Goal: Navigation & Orientation: Find specific page/section

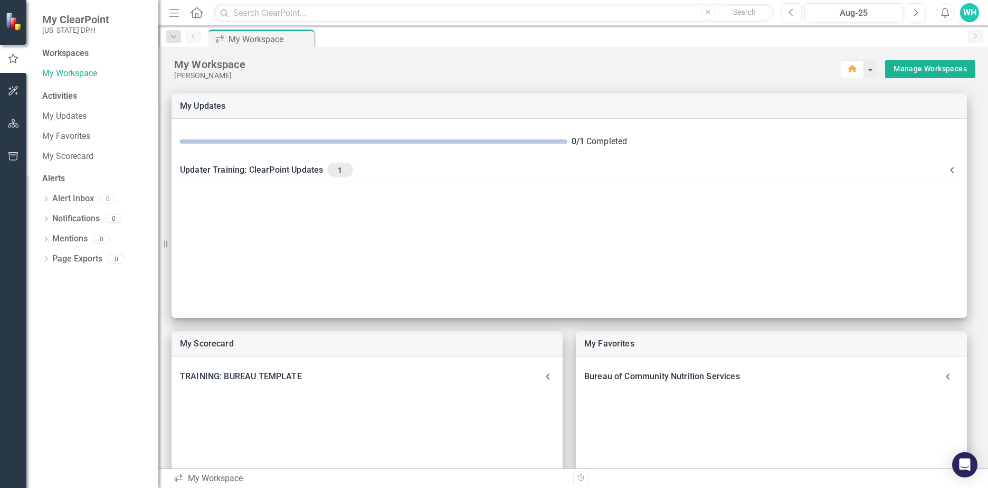
click at [975, 13] on div "WH" at bounding box center [969, 12] width 19 height 19
click at [956, 33] on link "User Edit Profile" at bounding box center [936, 33] width 83 height 20
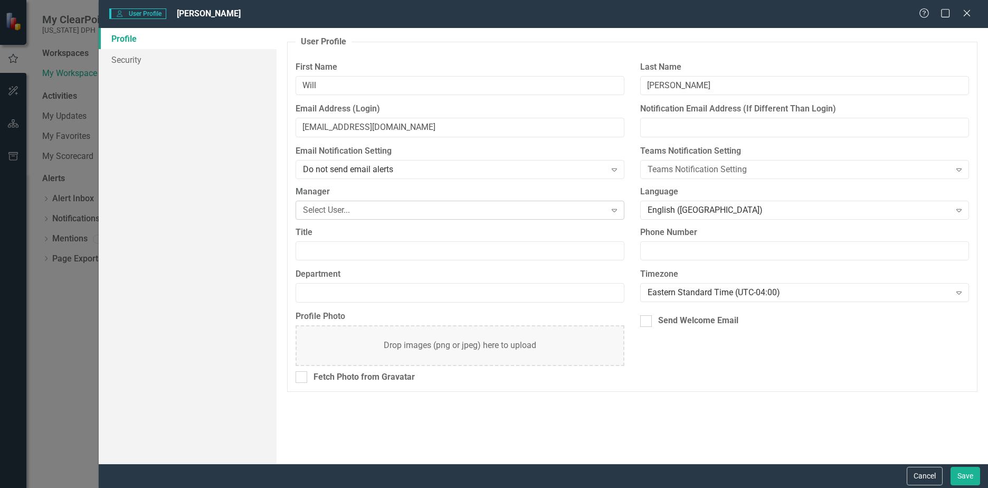
click at [582, 211] on div "Select User..." at bounding box center [454, 210] width 302 height 12
click at [596, 177] on div "Do not send email alerts Expand" at bounding box center [460, 169] width 329 height 19
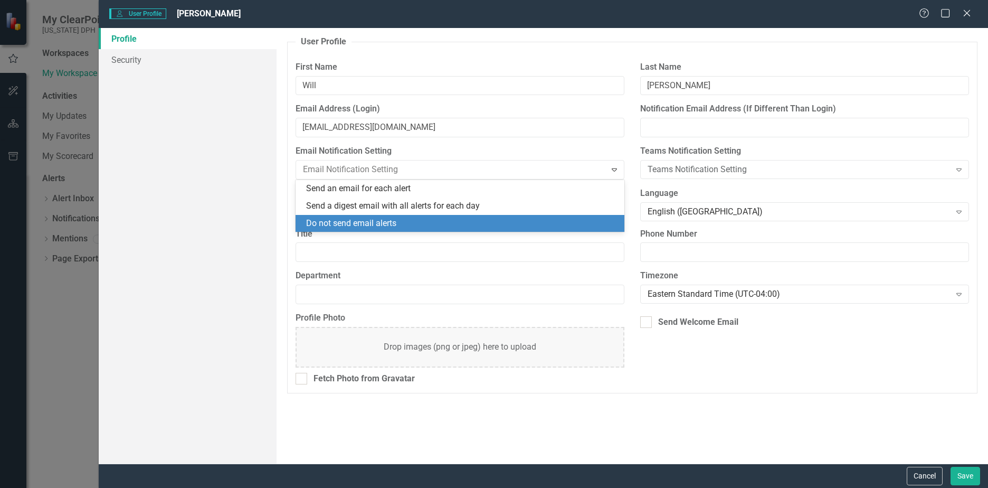
click at [740, 408] on div "User Profile ClearPoint has a wealth of options to help you ensure that people …" at bounding box center [632, 245] width 711 height 435
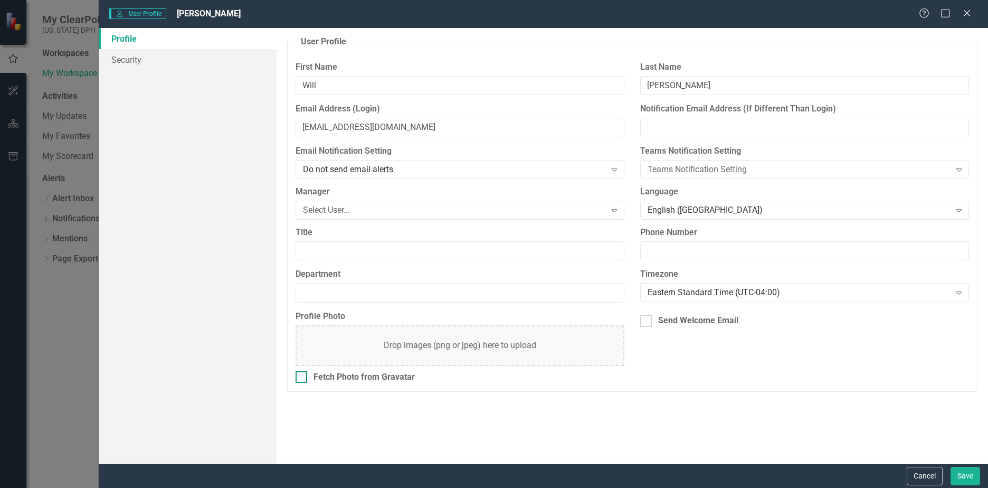
click at [378, 381] on div "Fetch Photo from Gravatar" at bounding box center [363, 377] width 101 height 12
click at [302, 378] on input "Fetch Photo from Gravatar" at bounding box center [299, 374] width 7 height 7
click at [378, 381] on div "Fetch Photo from Gravatar" at bounding box center [363, 377] width 101 height 12
click at [302, 378] on input "Fetch Photo from Gravatar" at bounding box center [299, 374] width 7 height 7
checkbox input "false"
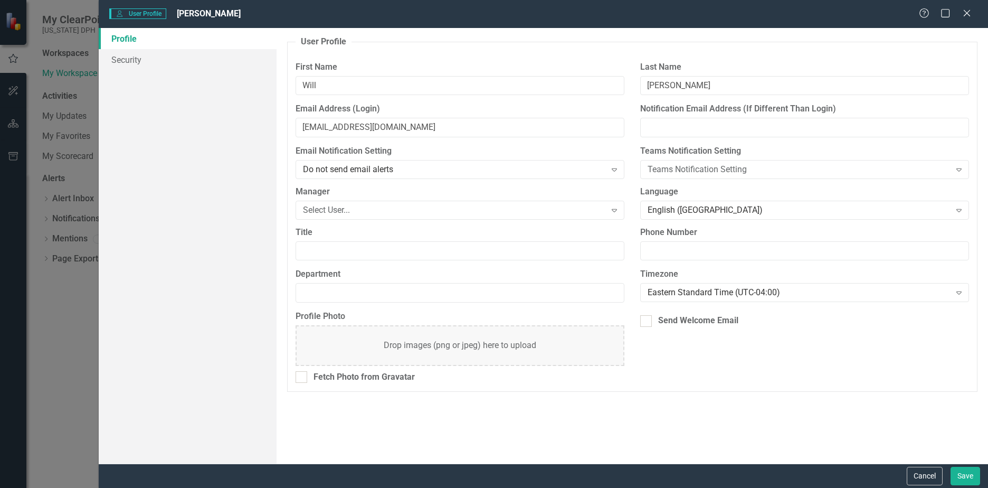
drag, startPoint x: 917, startPoint y: 469, endPoint x: 286, endPoint y: 334, distance: 644.9
click at [286, 334] on form "User User Profile [PERSON_NAME] Help Maximize Close Profile Security User Profi…" at bounding box center [543, 244] width 889 height 488
click at [138, 62] on link "Security" at bounding box center [188, 59] width 178 height 21
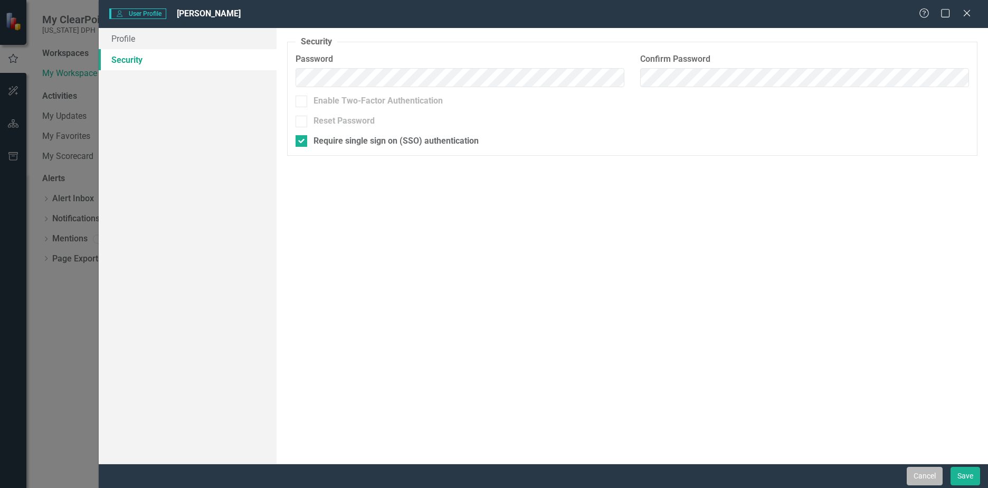
click at [940, 477] on button "Cancel" at bounding box center [925, 476] width 36 height 18
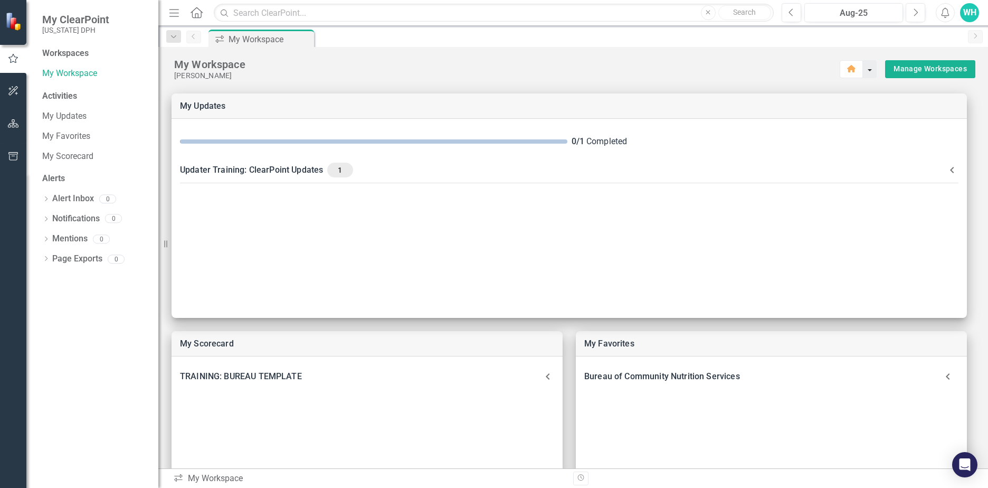
click at [863, 73] on button "button" at bounding box center [870, 69] width 14 height 18
click at [65, 54] on div "Workspaces" at bounding box center [65, 53] width 46 height 12
click at [64, 55] on div "Workspaces" at bounding box center [65, 53] width 46 height 12
click at [91, 56] on div "Workspaces" at bounding box center [95, 53] width 106 height 12
click at [65, 95] on div "Activities" at bounding box center [95, 96] width 106 height 12
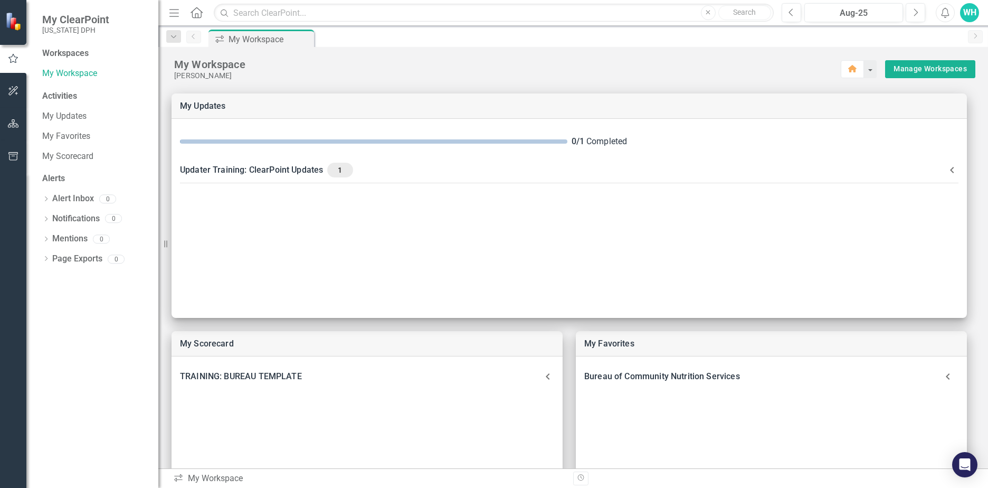
click at [13, 134] on button "button" at bounding box center [14, 124] width 24 height 22
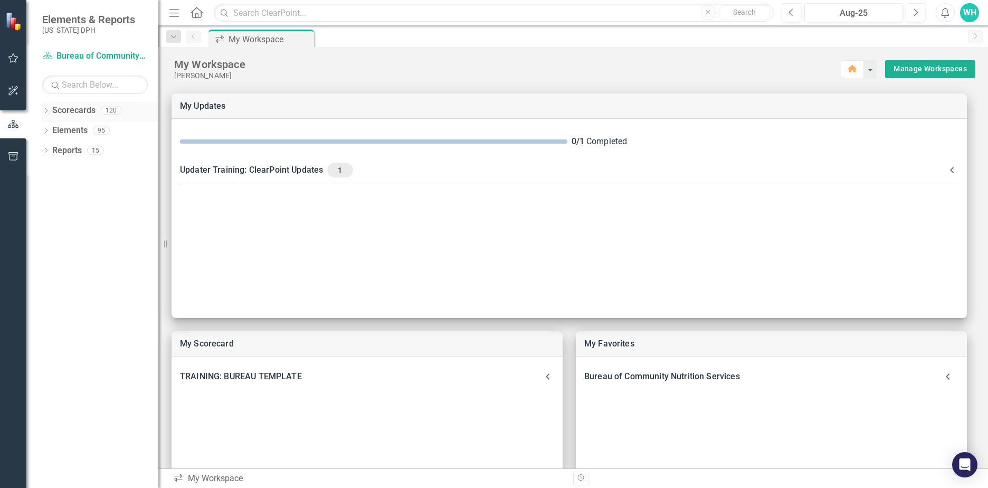
click at [85, 108] on link "Scorecards" at bounding box center [73, 110] width 43 height 12
click at [86, 56] on link "Scorecard Bureau of Community Nutrition Services" at bounding box center [95, 56] width 106 height 12
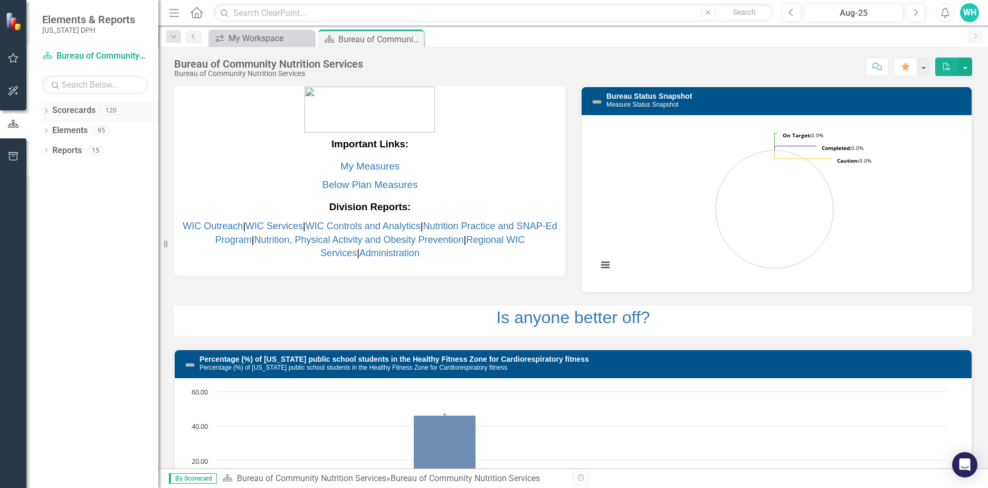
click at [77, 112] on link "Scorecards" at bounding box center [73, 110] width 43 height 12
click at [54, 133] on link "Elements" at bounding box center [69, 131] width 35 height 12
click at [69, 84] on input "text" at bounding box center [95, 84] width 106 height 18
click at [6, 157] on button "button" at bounding box center [14, 157] width 24 height 22
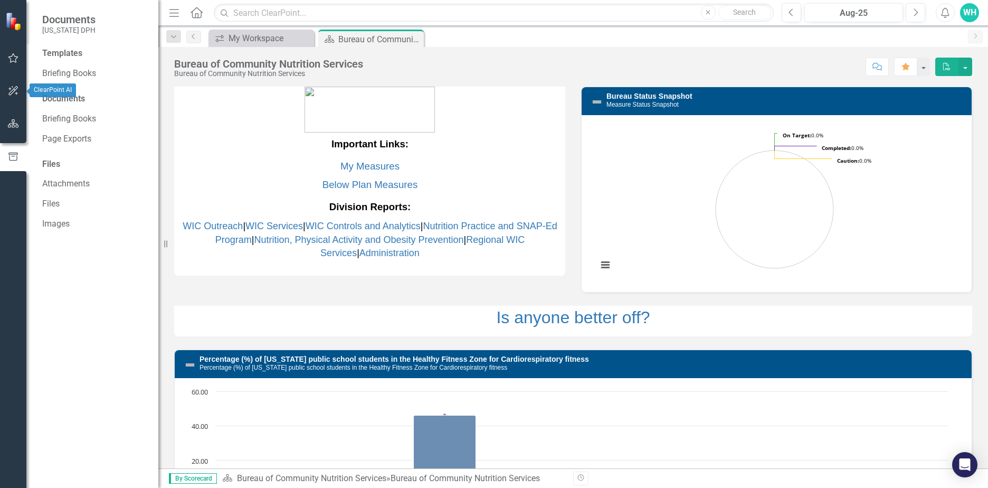
click at [11, 94] on icon "button" at bounding box center [13, 91] width 11 height 8
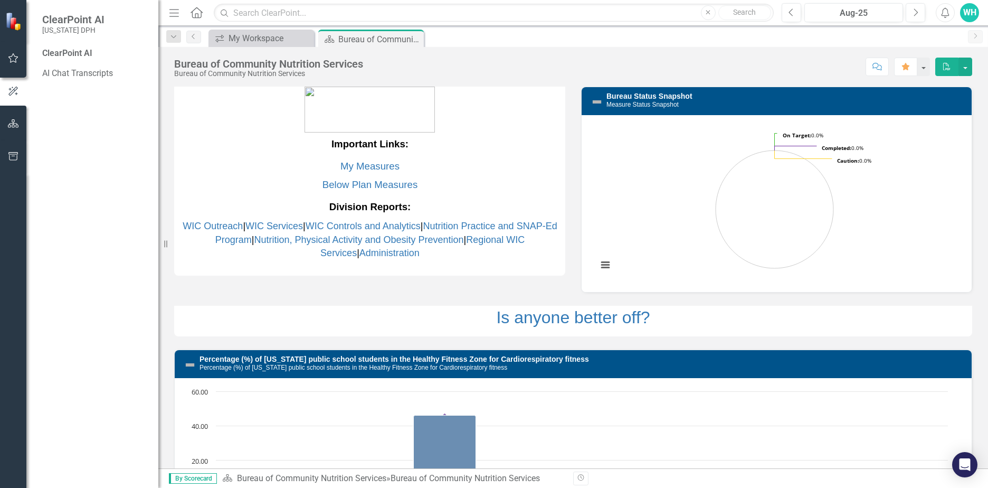
click at [31, 60] on div "ClearPoint AI AI Chat Transcripts" at bounding box center [92, 267] width 132 height 440
click at [16, 61] on icon "button" at bounding box center [13, 58] width 11 height 8
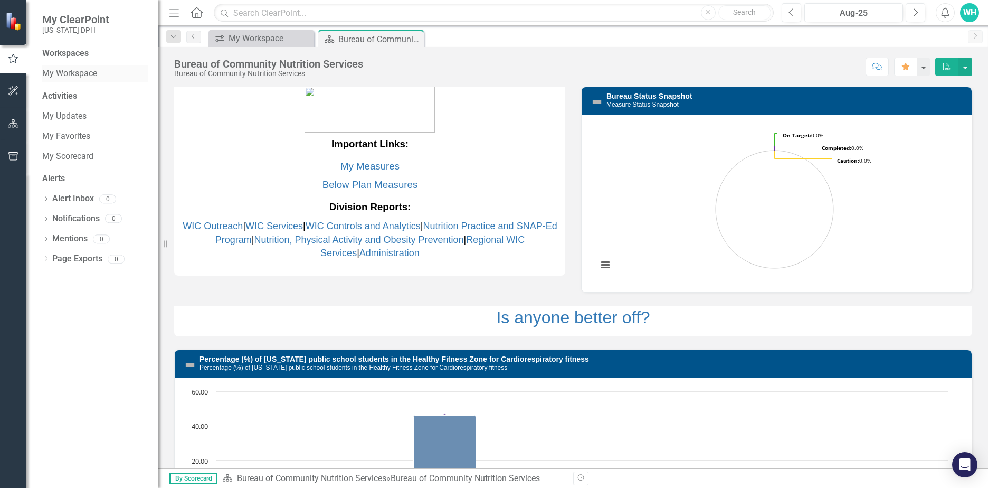
click at [87, 75] on link "My Workspace" at bounding box center [95, 74] width 106 height 12
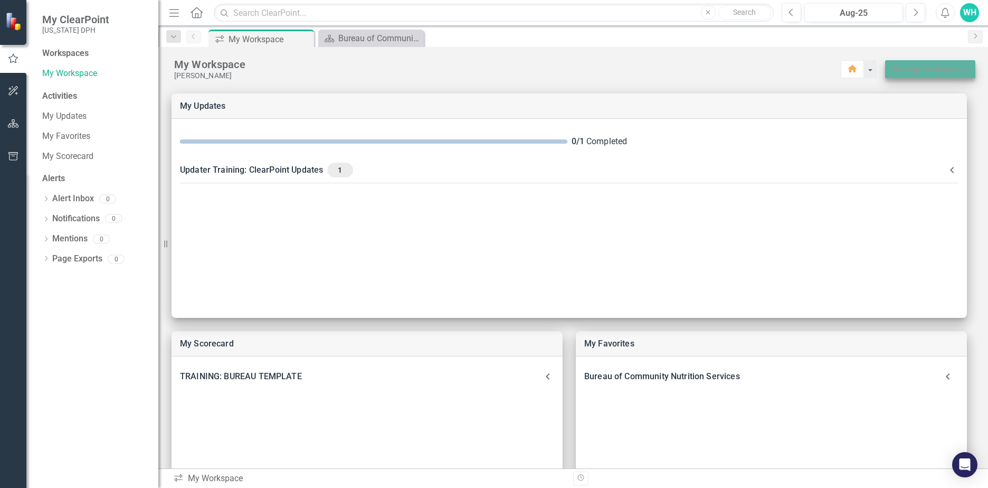
click at [919, 70] on link "Manage Workspaces" at bounding box center [930, 68] width 73 height 13
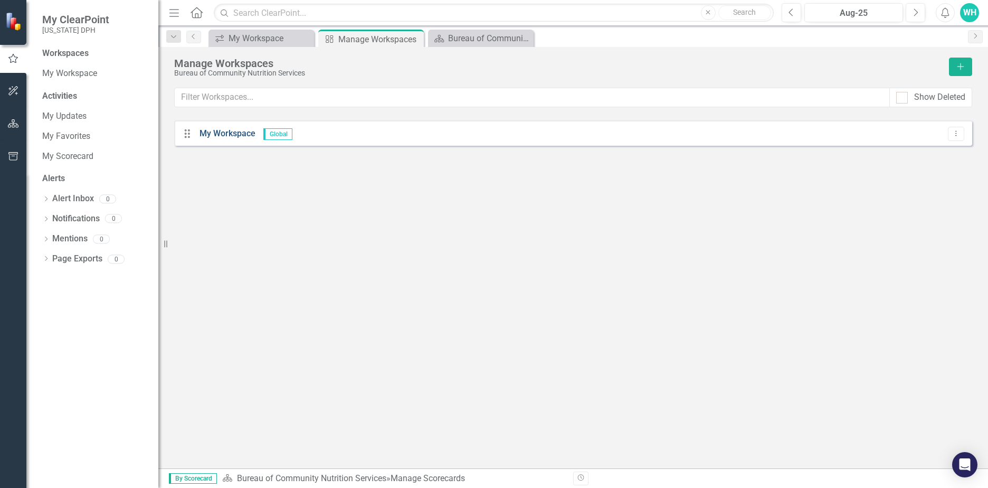
click at [213, 136] on link "My Workspace" at bounding box center [227, 133] width 56 height 10
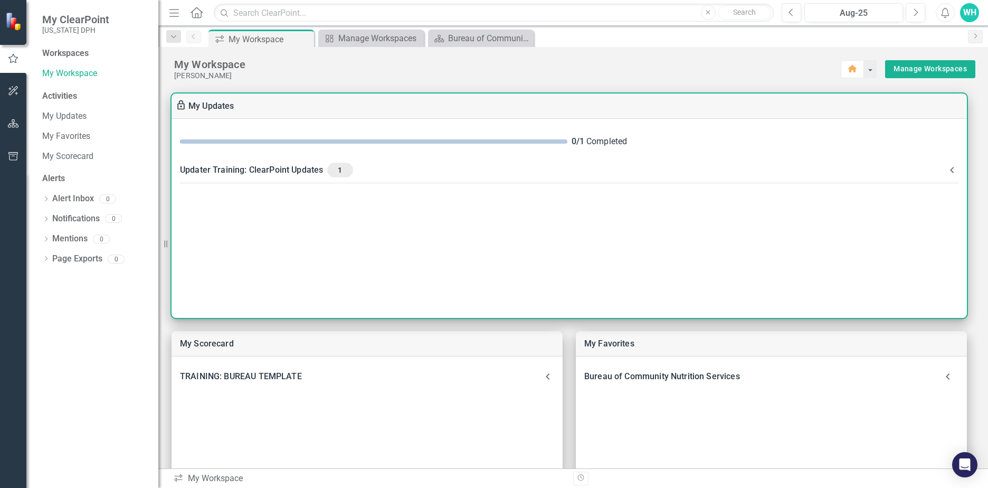
click at [948, 175] on icon at bounding box center [952, 170] width 13 height 13
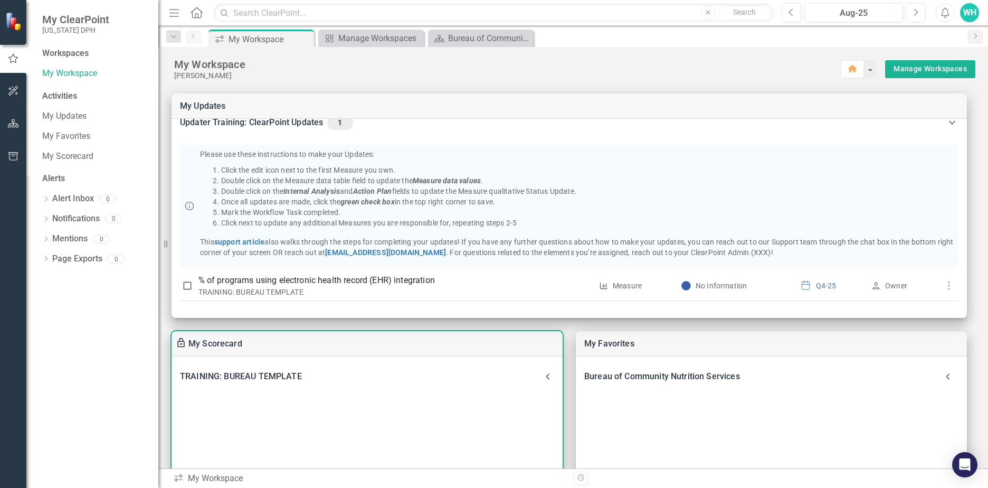
scroll to position [53, 0]
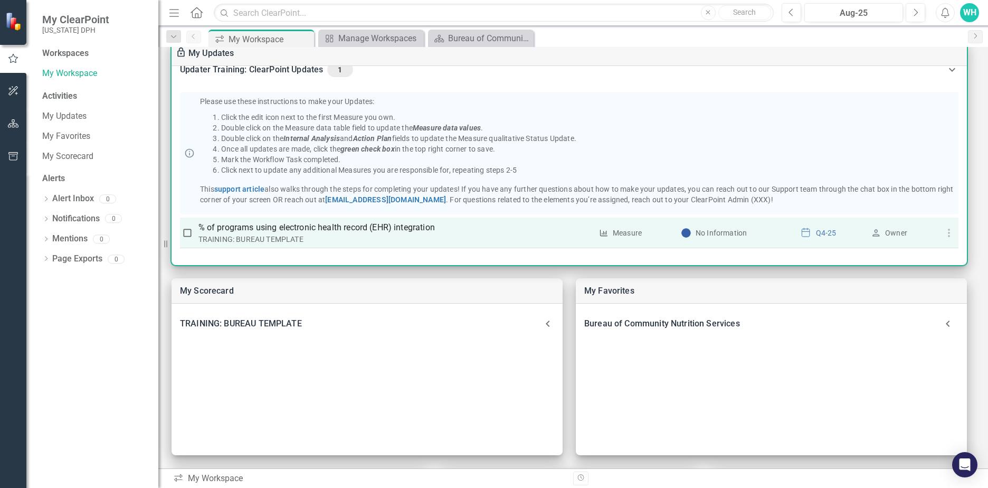
click at [947, 229] on use "button" at bounding box center [948, 233] width 2 height 8
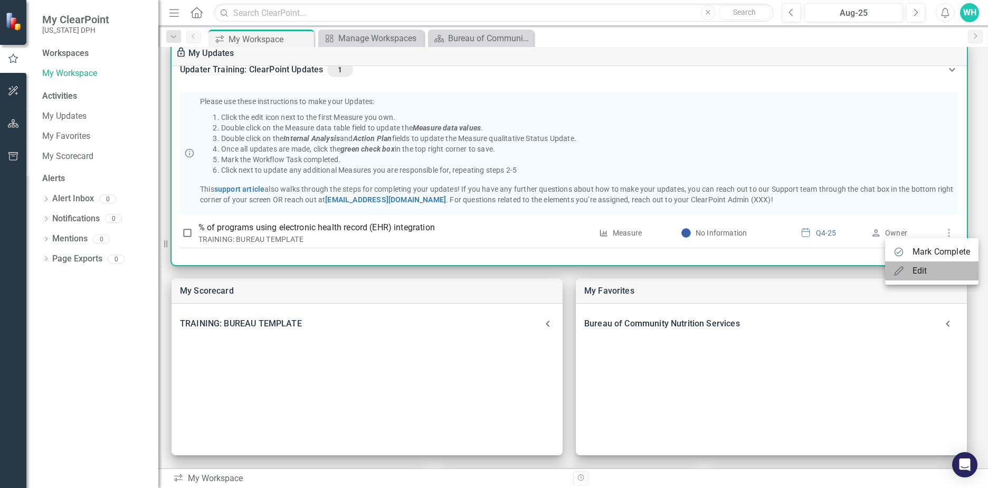
click at [923, 269] on div "Edit" at bounding box center [920, 270] width 15 height 13
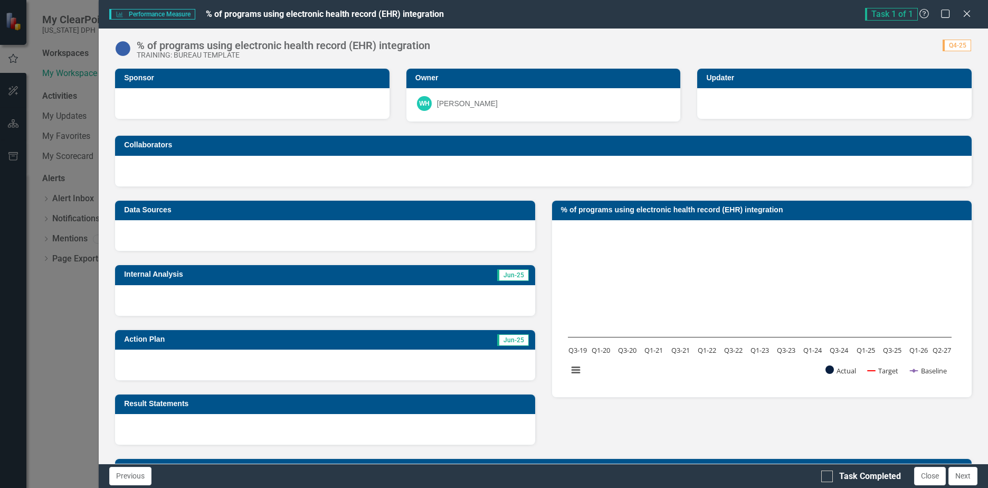
drag, startPoint x: 53, startPoint y: 161, endPoint x: 59, endPoint y: 158, distance: 5.9
click at [53, 161] on div "Performance Measure Performance Measure % of programs using electronic health r…" at bounding box center [494, 244] width 988 height 488
click at [969, 13] on icon "Close" at bounding box center [966, 13] width 13 height 10
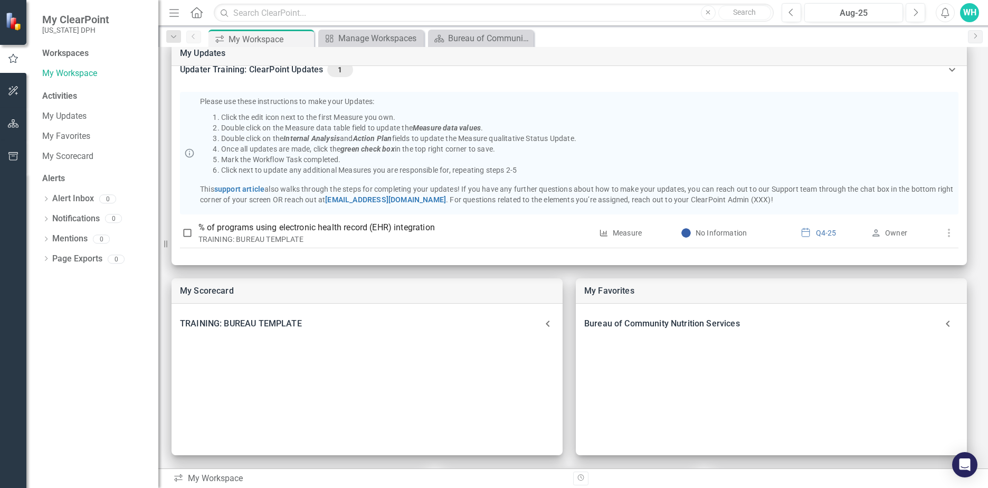
click at [2, 127] on button "button" at bounding box center [14, 124] width 24 height 22
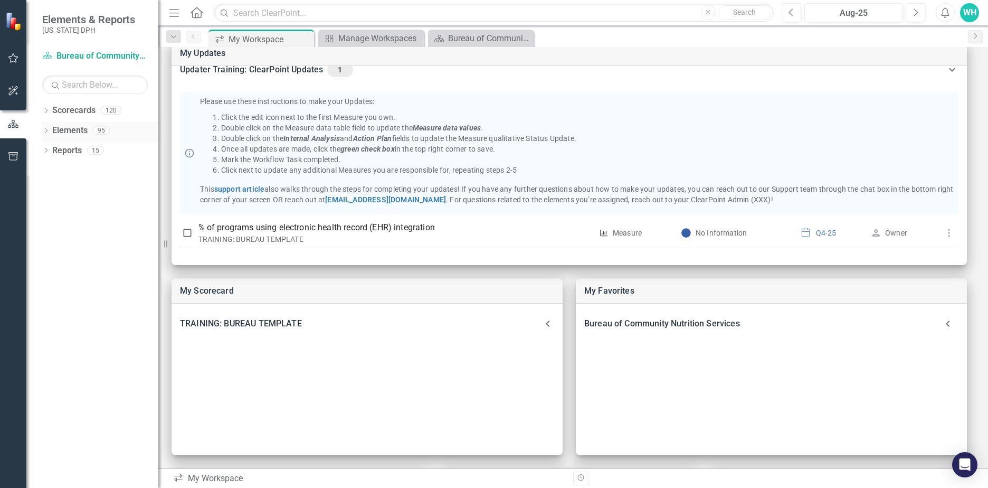
click at [75, 133] on link "Elements" at bounding box center [69, 131] width 35 height 12
click at [66, 156] on link "Reports" at bounding box center [67, 151] width 30 height 12
click at [50, 133] on div "Dropdown Elements 95" at bounding box center [100, 132] width 116 height 20
click at [46, 131] on icon at bounding box center [46, 130] width 3 height 5
click at [50, 116] on div "Dropdown Scorecards 120" at bounding box center [100, 112] width 116 height 20
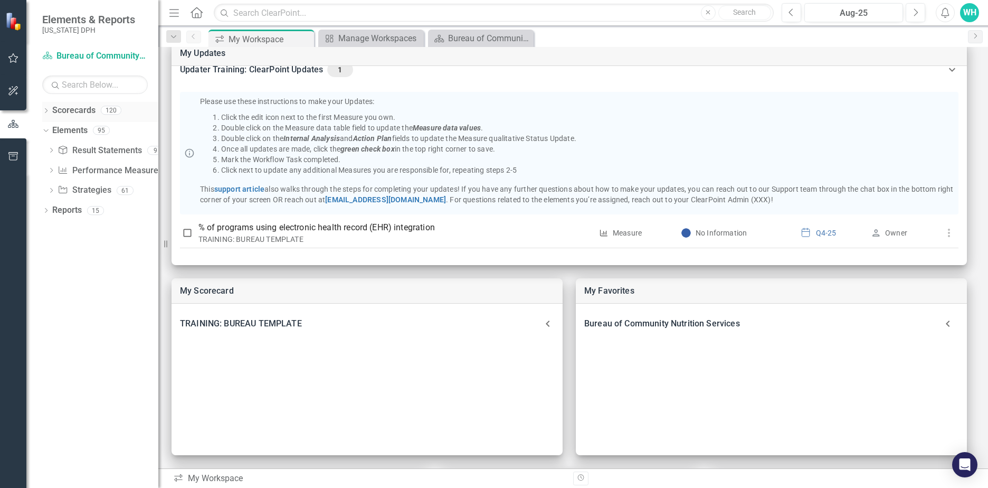
click at [46, 114] on icon "Dropdown" at bounding box center [45, 112] width 7 height 6
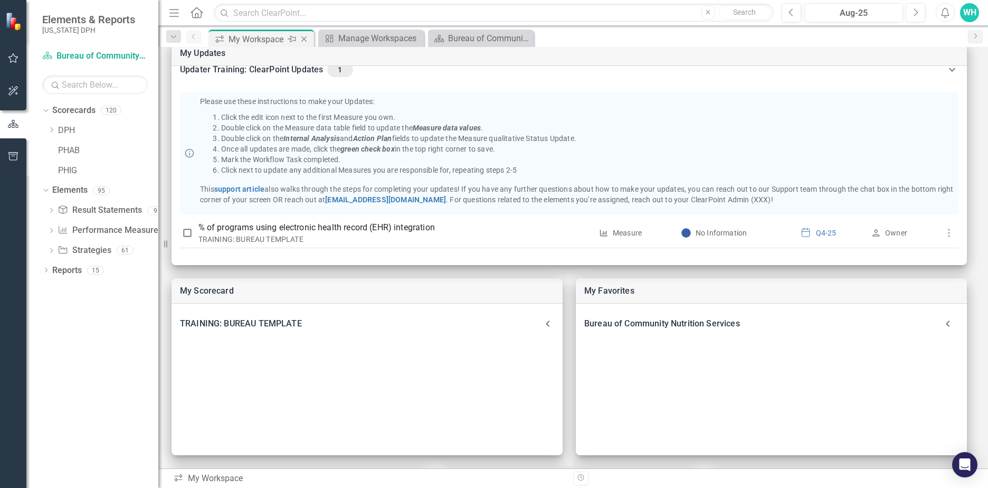
click at [311, 37] on div "Close" at bounding box center [304, 39] width 13 height 13
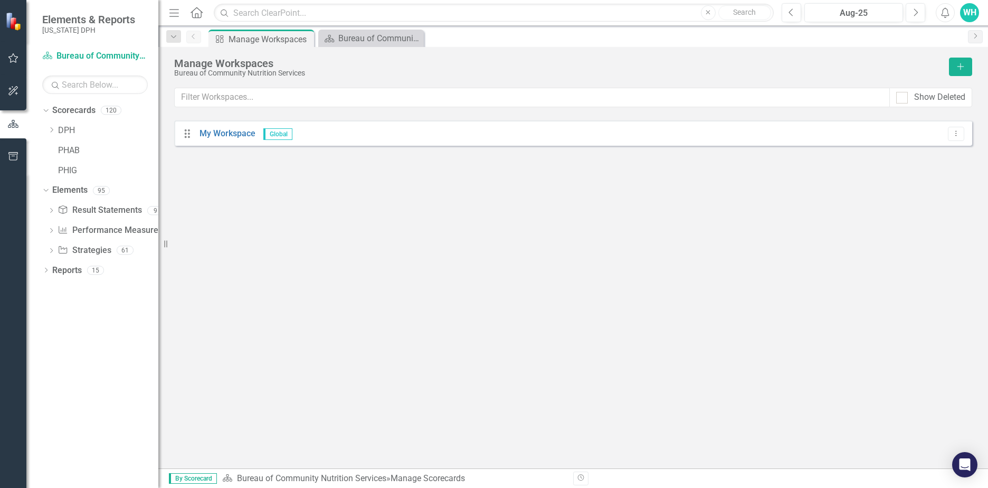
click at [0, 0] on div "Close" at bounding box center [0, 0] width 0 height 0
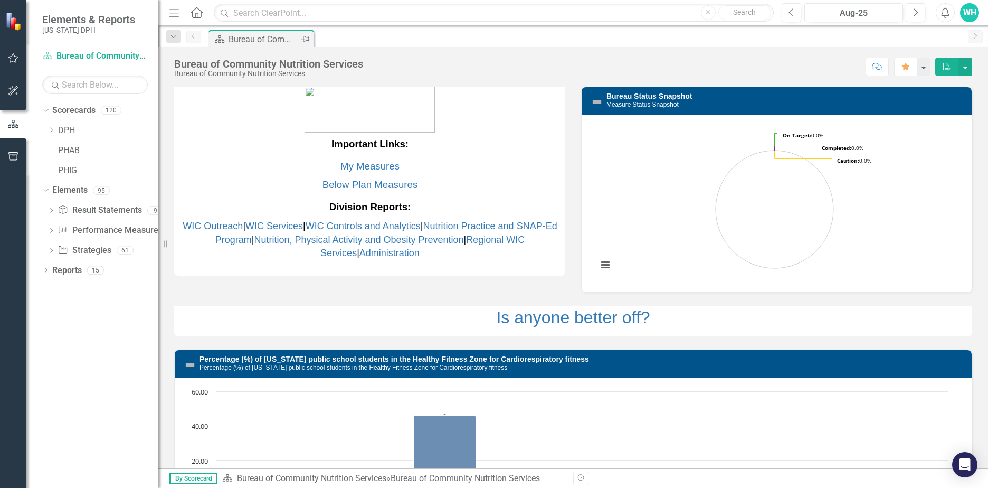
click at [303, 37] on icon at bounding box center [305, 39] width 8 height 6
drag, startPoint x: 307, startPoint y: 40, endPoint x: 396, endPoint y: 38, distance: 89.7
click at [396, 38] on div "Scorecard Bureau of Community Nutrition Services Pin" at bounding box center [584, 38] width 756 height 17
click at [69, 27] on small "[US_STATE] DPH" at bounding box center [88, 30] width 93 height 8
click at [47, 56] on icon "Scorecard" at bounding box center [47, 55] width 11 height 8
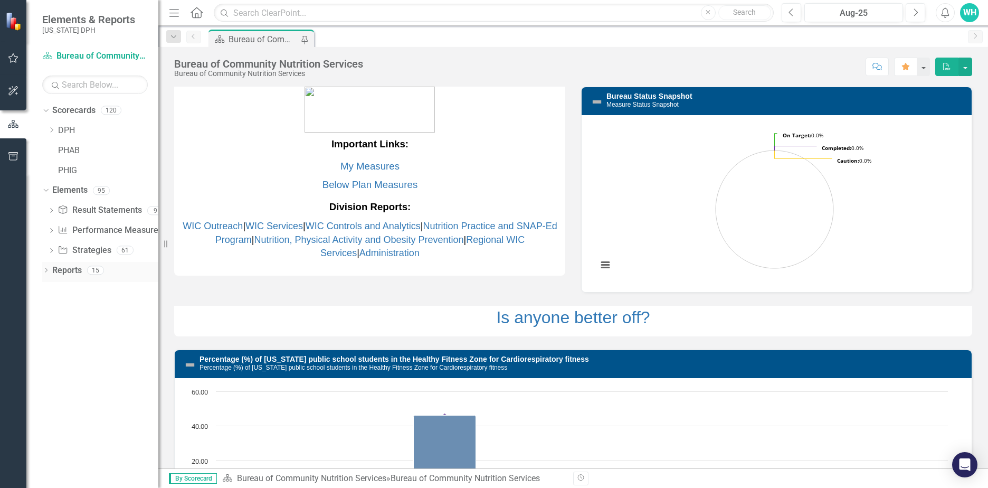
click at [50, 279] on div "Dropdown Reports 15" at bounding box center [100, 272] width 116 height 20
click at [46, 271] on icon "Dropdown" at bounding box center [45, 271] width 7 height 6
click at [50, 289] on icon "Dropdown" at bounding box center [49, 287] width 6 height 7
click at [50, 289] on icon "Dropdown" at bounding box center [50, 290] width 7 height 6
click at [96, 290] on link "Scorecard Scorecard" at bounding box center [83, 289] width 53 height 12
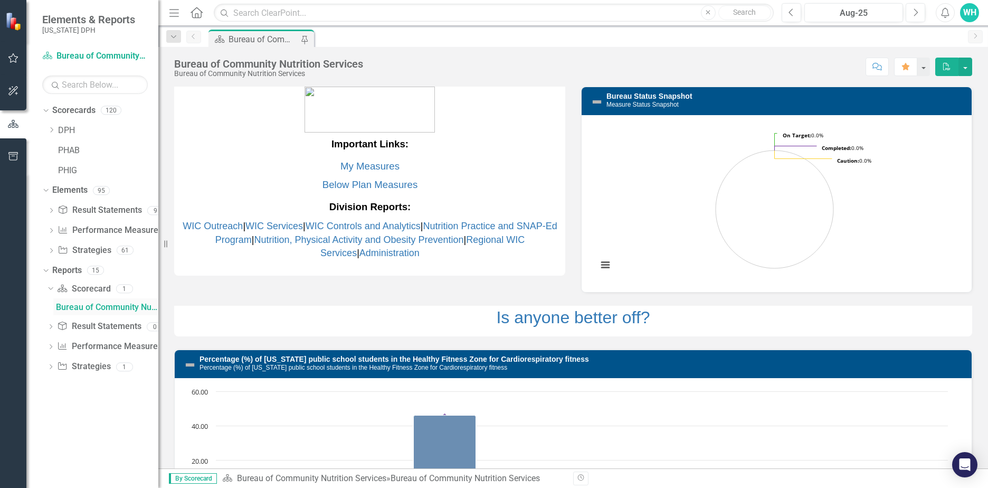
click at [76, 313] on link "Bureau of Community Nutrition Services" at bounding box center [105, 306] width 105 height 17
click at [75, 358] on div "Performance Measure Performance Measures 13" at bounding box center [107, 348] width 101 height 20
click at [79, 369] on link "Strategy Strategies" at bounding box center [83, 366] width 53 height 12
click at [52, 368] on icon "Dropdown" at bounding box center [50, 368] width 7 height 6
click at [50, 292] on icon "Dropdown" at bounding box center [50, 290] width 7 height 6
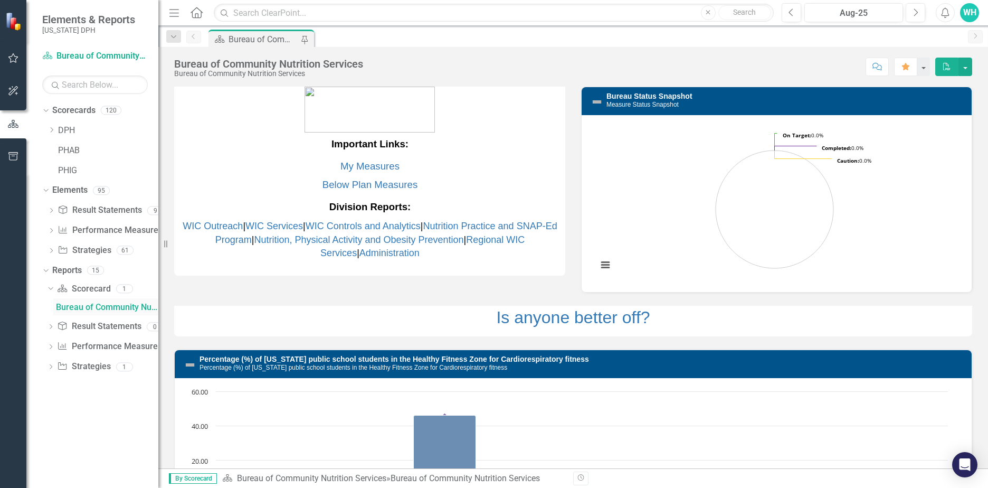
click at [103, 306] on div "Bureau of Community Nutrition Services" at bounding box center [107, 306] width 102 height 9
drag, startPoint x: 264, startPoint y: 35, endPoint x: 299, endPoint y: 280, distance: 247.3
click at [299, 280] on div "Important Links: My Measures Below Plan Measures Division Reports: WIC Outreach…" at bounding box center [573, 314] width 814 height 482
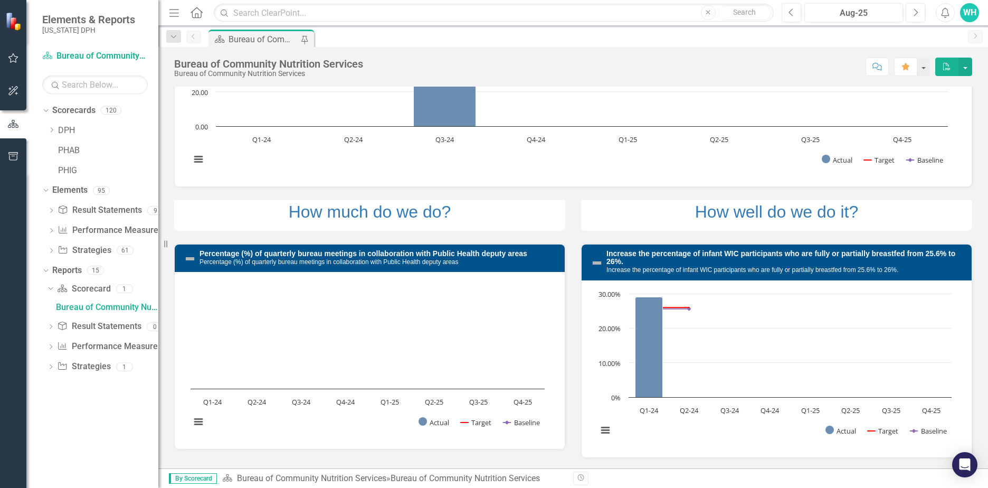
scroll to position [389, 0]
click at [15, 65] on button "button" at bounding box center [14, 58] width 24 height 22
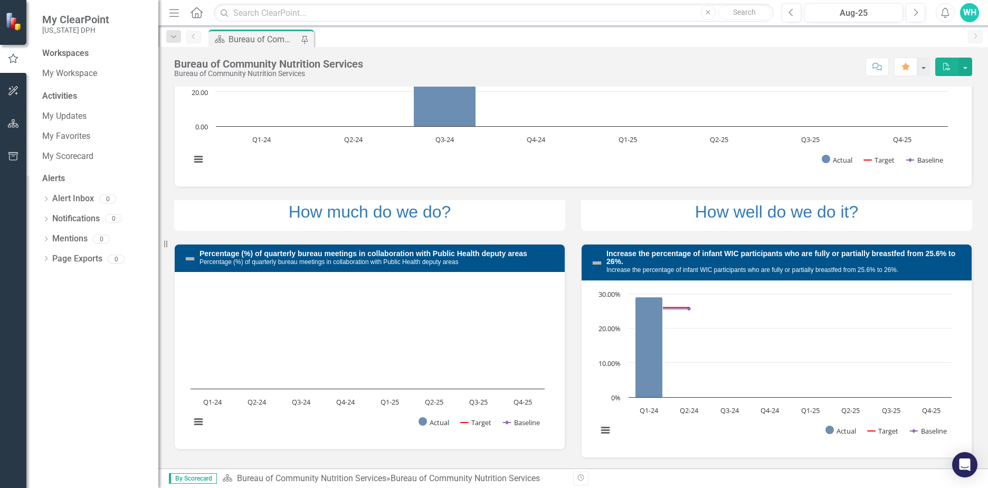
click at [18, 92] on icon "button" at bounding box center [13, 91] width 11 height 8
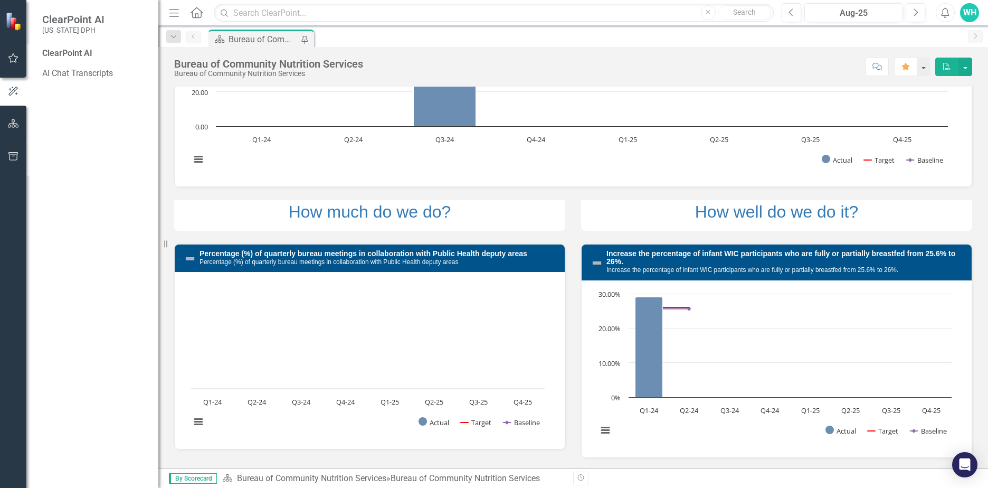
click at [49, 32] on small "[US_STATE] DPH" at bounding box center [73, 30] width 62 height 8
click at [9, 135] on button "button" at bounding box center [14, 124] width 24 height 22
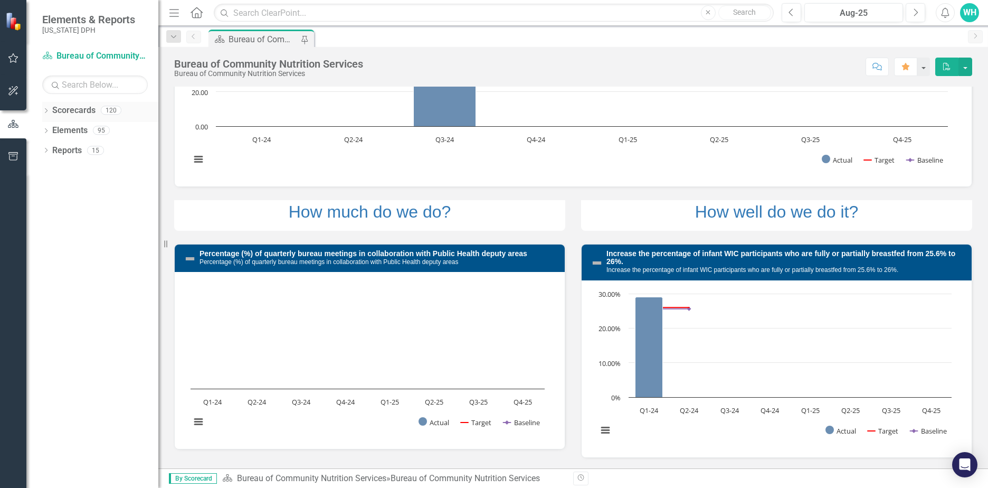
click at [45, 111] on icon "Dropdown" at bounding box center [45, 112] width 7 height 6
click at [54, 128] on div "Dropdown" at bounding box center [51, 130] width 8 height 9
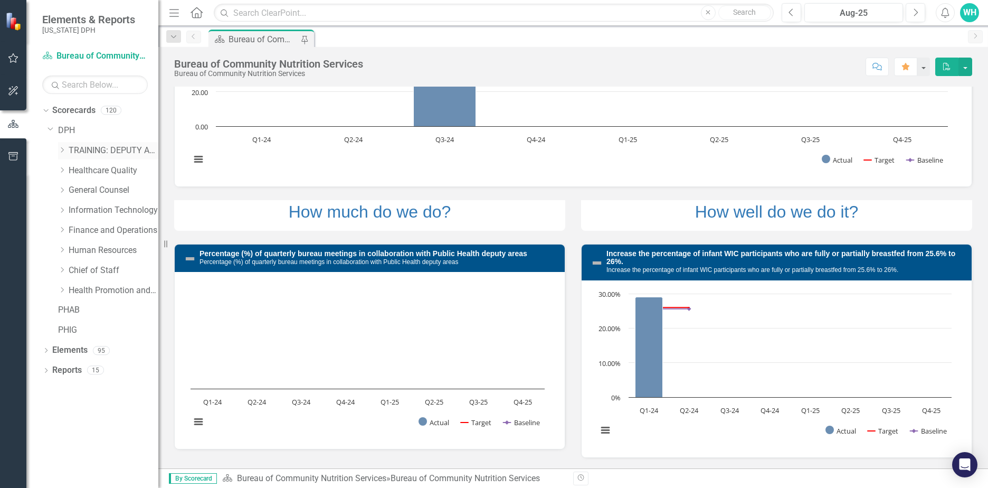
click at [69, 154] on link "TRAINING: DEPUTY AREA" at bounding box center [114, 151] width 90 height 12
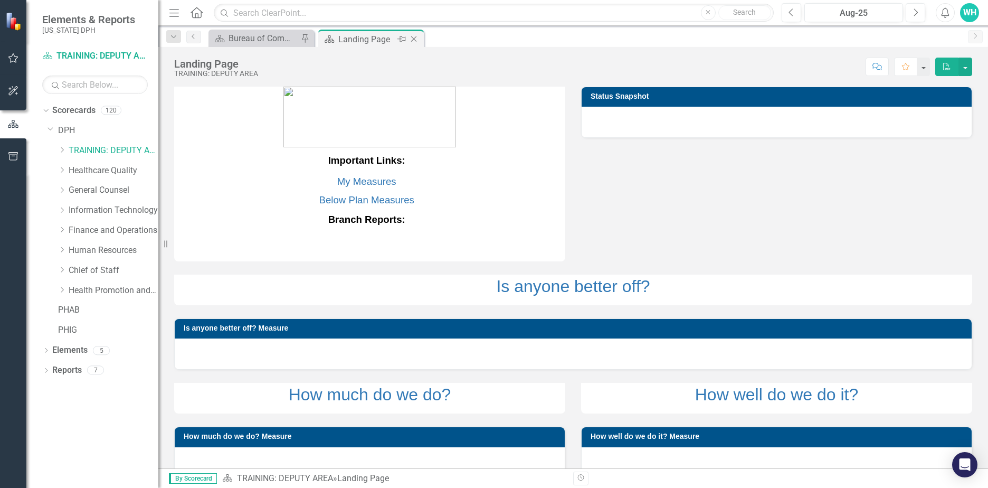
click at [398, 37] on icon "Pin" at bounding box center [401, 39] width 8 height 11
click at [537, 49] on div "Landing Page TRAINING: DEPUTY AREA Score: N/A Aug-25 Completed Comment Favorite…" at bounding box center [573, 63] width 830 height 32
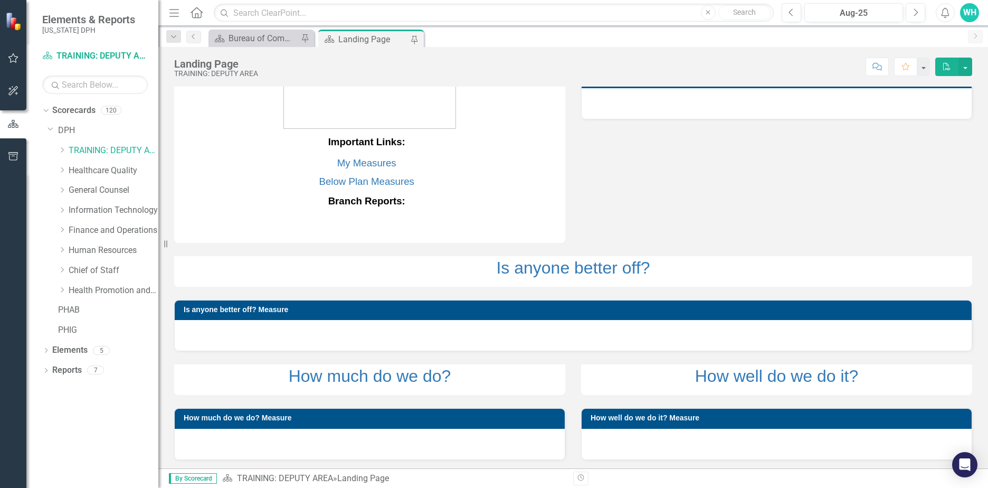
scroll to position [28, 0]
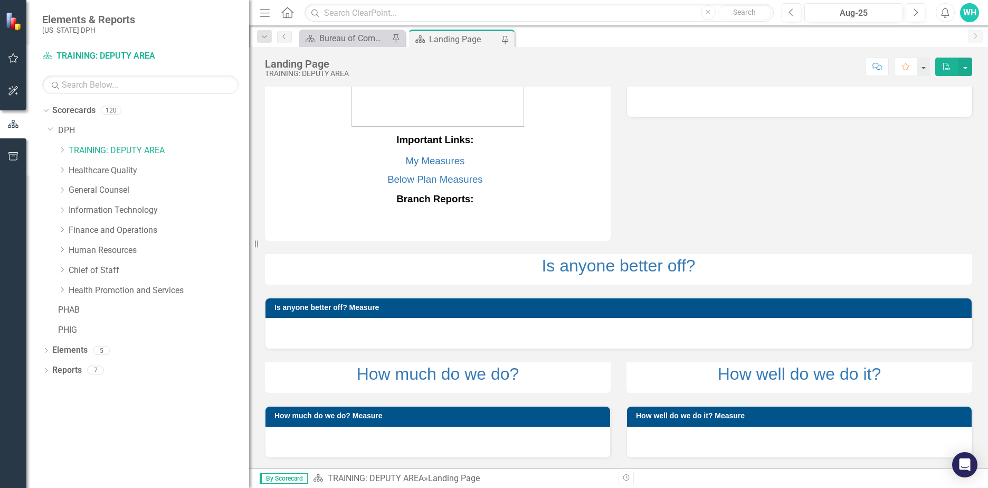
drag, startPoint x: 161, startPoint y: 188, endPoint x: 249, endPoint y: 193, distance: 87.7
click at [249, 193] on div "Resize" at bounding box center [253, 244] width 8 height 488
click at [136, 289] on link "Health Promotion and Services" at bounding box center [159, 290] width 180 height 12
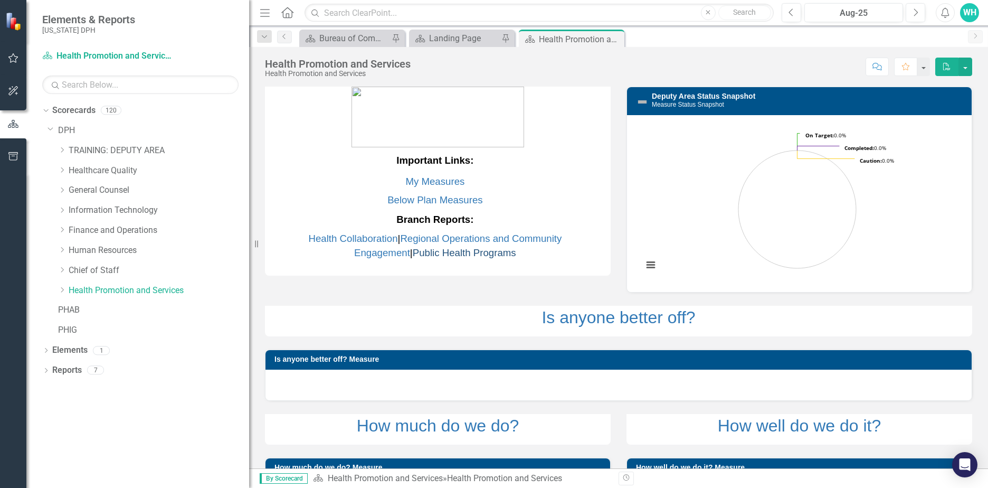
click at [467, 251] on link "Public Health Programs" at bounding box center [464, 252] width 103 height 11
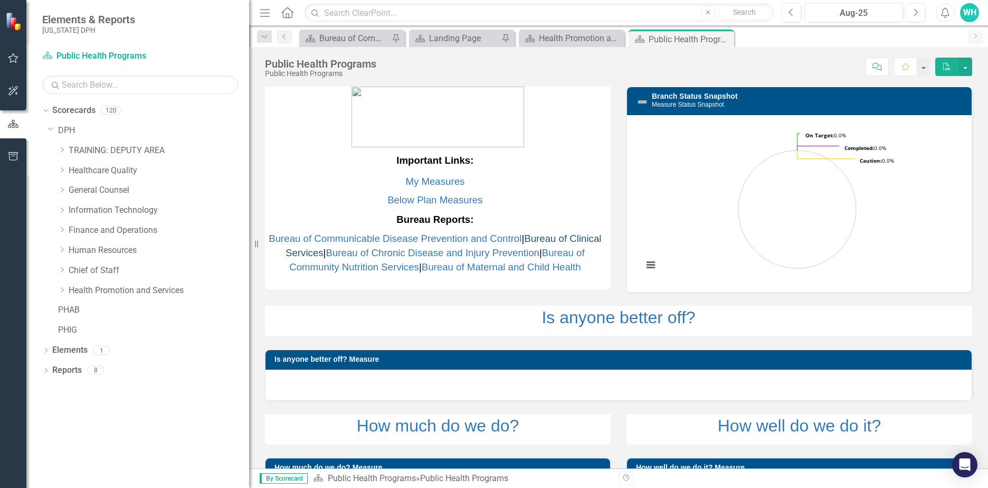
click at [326, 253] on link "Bureau of Clinical Services" at bounding box center [444, 245] width 316 height 25
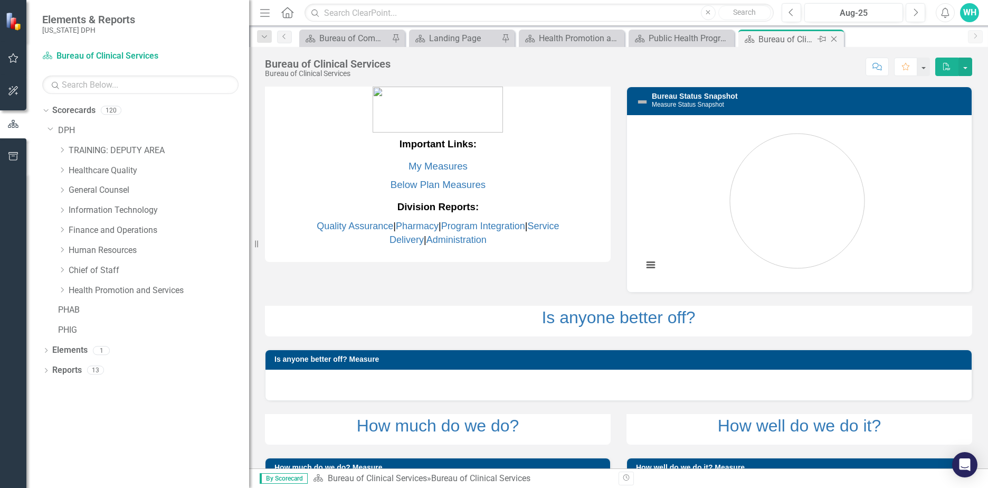
click at [819, 40] on icon "Pin" at bounding box center [822, 39] width 8 height 11
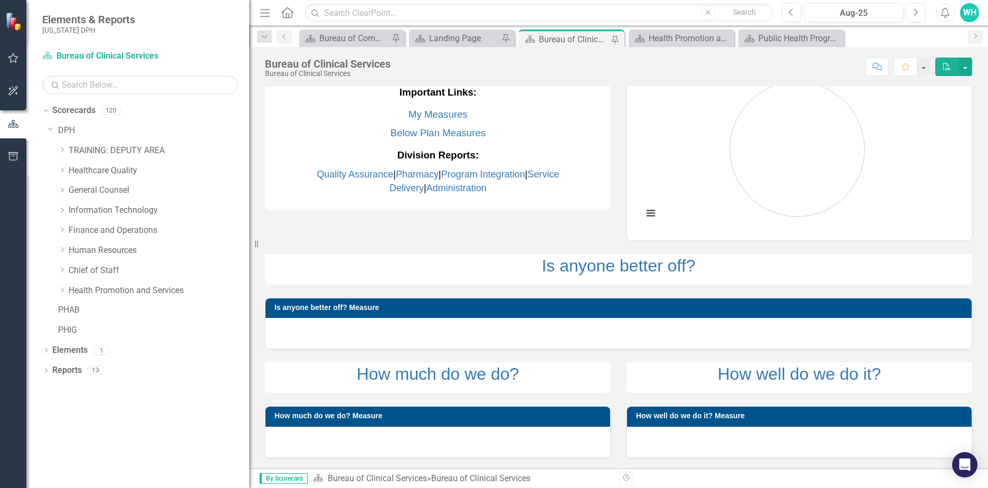
scroll to position [60, 0]
click at [49, 370] on icon "Dropdown" at bounding box center [45, 371] width 7 height 6
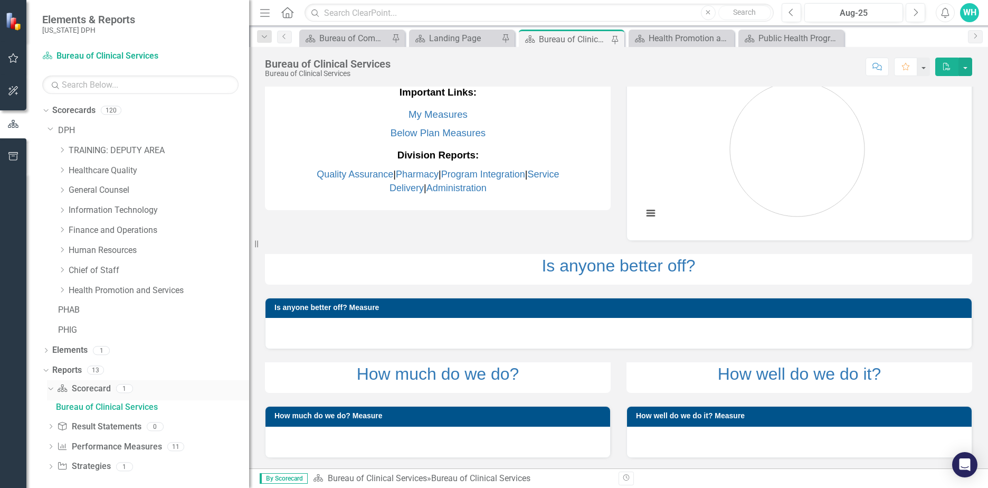
click at [51, 393] on div "Dropdown" at bounding box center [50, 389] width 7 height 5
click at [52, 393] on icon "Dropdown" at bounding box center [50, 390] width 7 height 6
click at [87, 405] on div "Bureau of Clinical Services" at bounding box center [152, 406] width 193 height 9
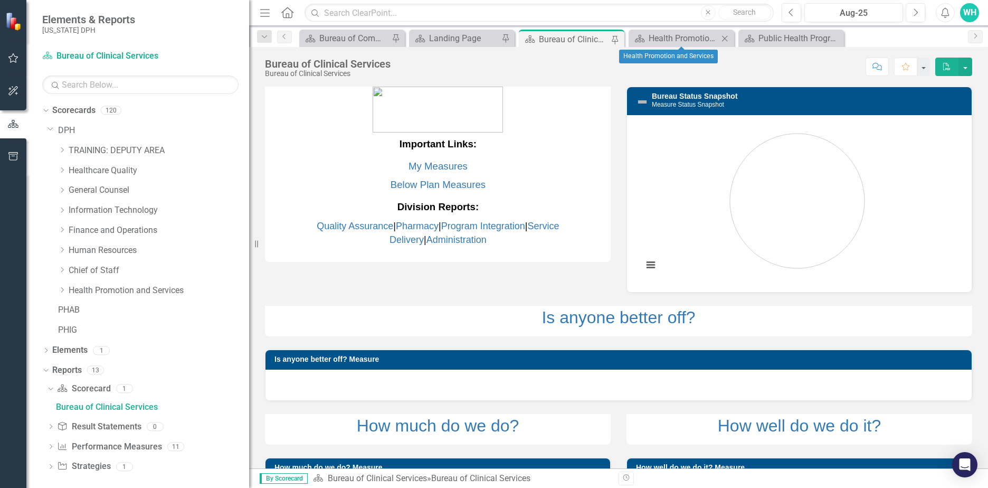
click at [724, 39] on icon "Close" at bounding box center [724, 38] width 11 height 8
click at [723, 38] on icon "Close" at bounding box center [724, 38] width 11 height 8
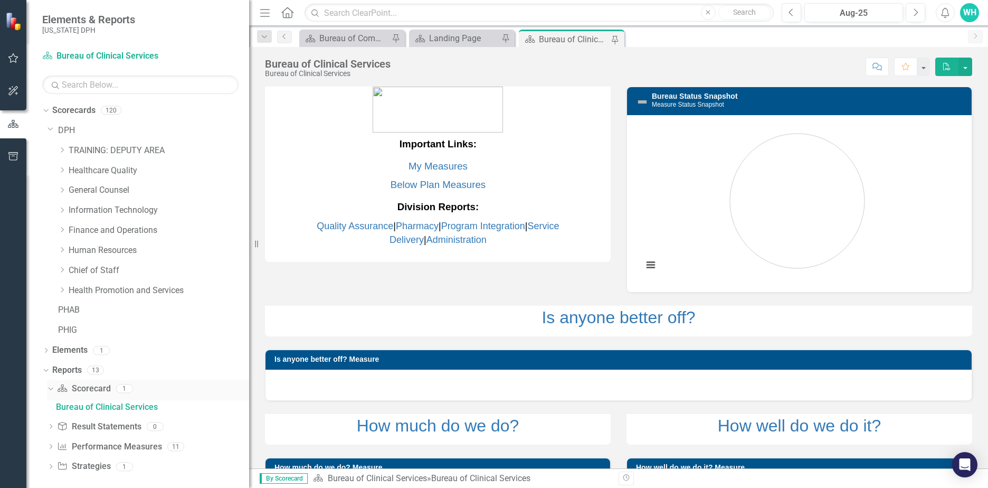
click at [84, 389] on link "Scorecard Scorecard" at bounding box center [83, 389] width 53 height 12
click at [51, 390] on icon at bounding box center [50, 388] width 5 height 3
click at [645, 263] on button "View chart menu, Chart" at bounding box center [650, 265] width 15 height 15
click at [48, 112] on div "Dropdown" at bounding box center [44, 109] width 9 height 7
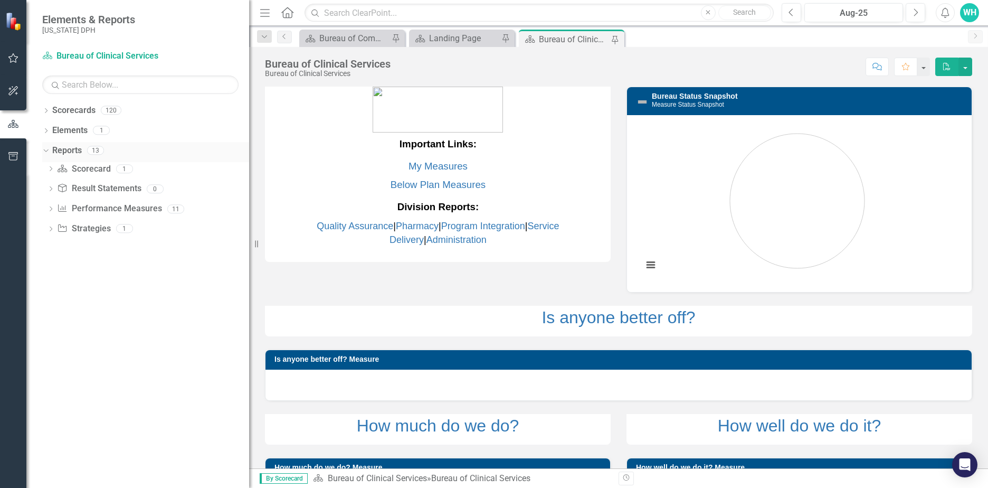
click at [51, 148] on div "Dropdown Reports 13" at bounding box center [145, 152] width 207 height 20
click at [82, 174] on link "Scorecard Scorecard" at bounding box center [83, 169] width 53 height 12
click at [51, 170] on icon "Dropdown" at bounding box center [50, 170] width 7 height 6
click at [90, 188] on div "Bureau of Clinical Services" at bounding box center [152, 187] width 193 height 9
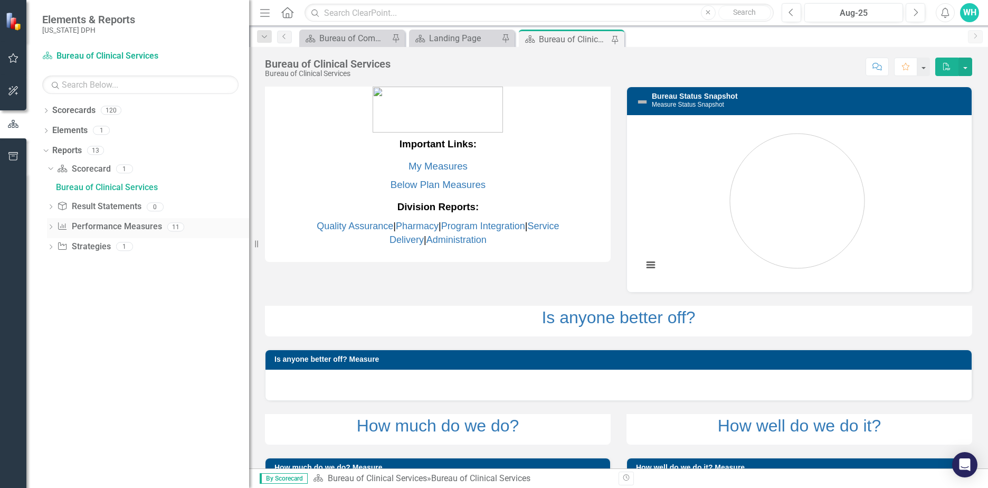
click at [53, 226] on icon "Dropdown" at bounding box center [50, 228] width 7 height 6
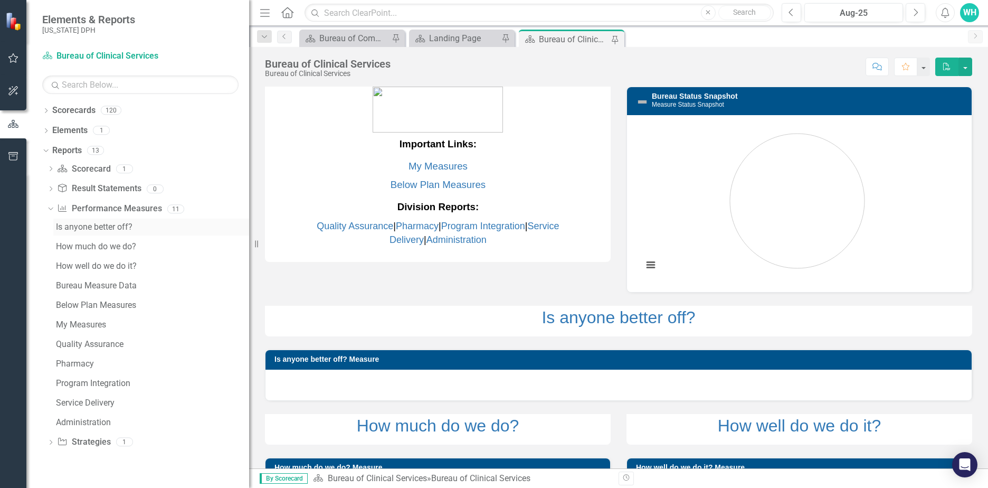
click at [83, 231] on div "Is anyone better off?" at bounding box center [152, 226] width 193 height 9
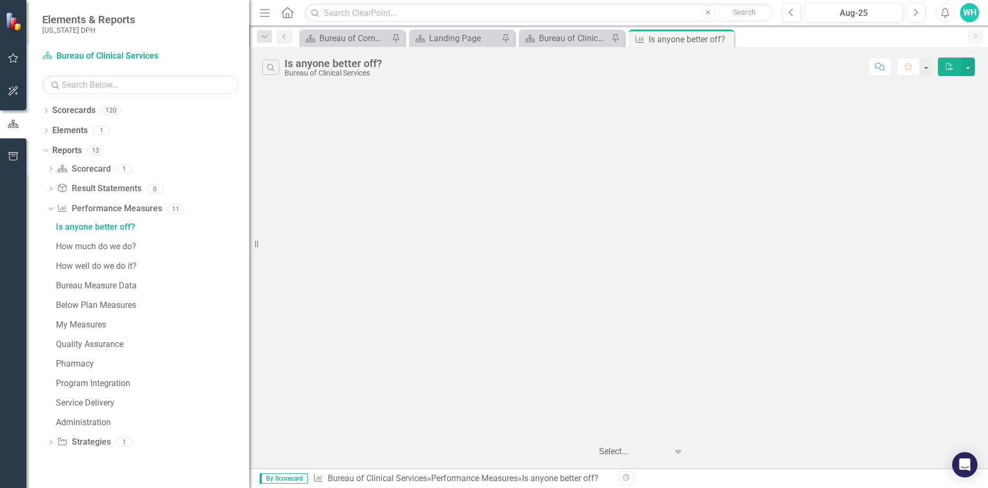
click at [681, 447] on icon "Expand" at bounding box center [678, 451] width 11 height 8
click at [637, 426] on div "Display All Charts" at bounding box center [643, 430] width 78 height 12
click at [66, 444] on icon "Strategy" at bounding box center [62, 441] width 11 height 8
click at [49, 446] on icon "Dropdown" at bounding box center [50, 443] width 7 height 6
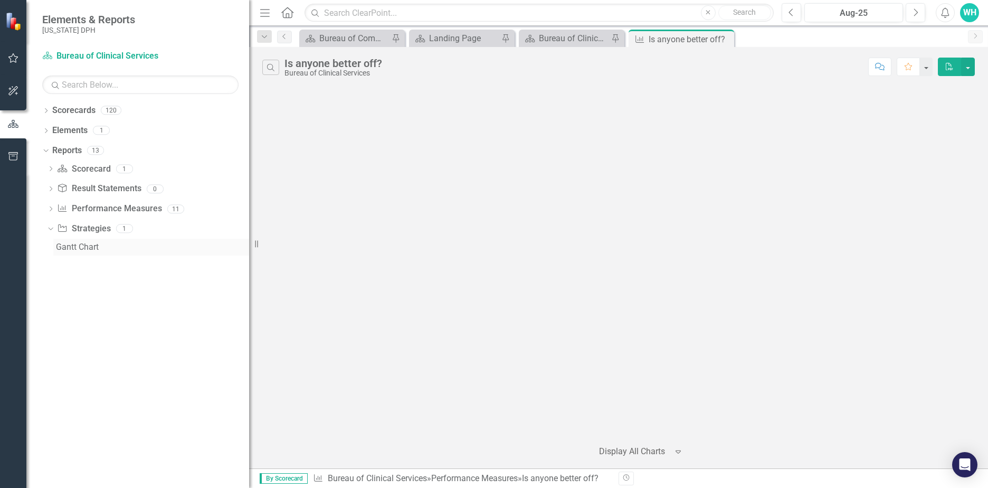
click at [87, 252] on div "Gantt Chart" at bounding box center [152, 246] width 193 height 9
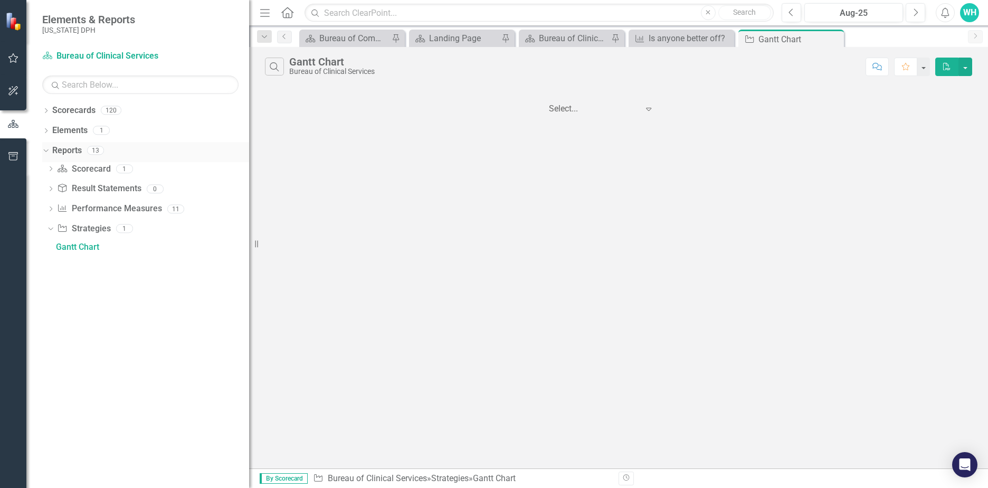
click at [52, 152] on link "Reports" at bounding box center [67, 151] width 30 height 12
click at [46, 150] on icon "Dropdown" at bounding box center [45, 149] width 6 height 7
click at [48, 115] on icon "Dropdown" at bounding box center [45, 112] width 7 height 6
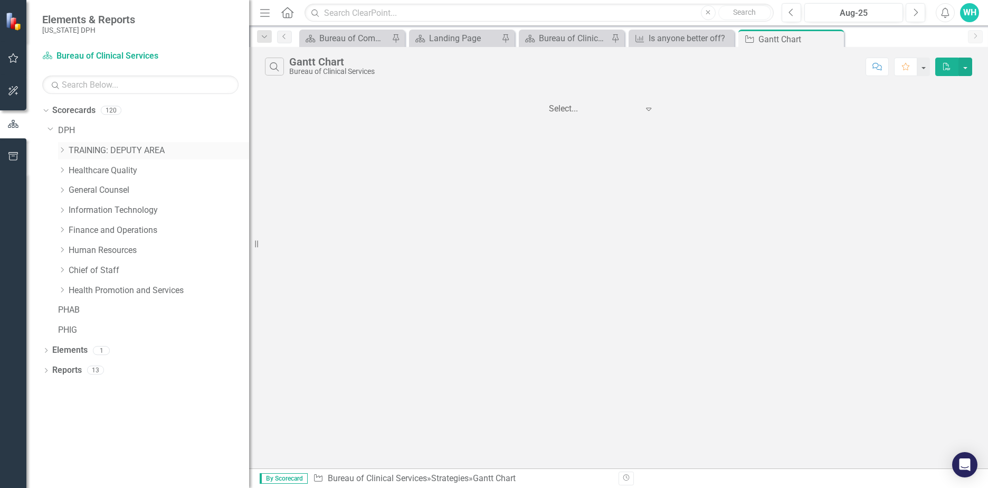
click at [89, 150] on link "TRAINING: DEPUTY AREA" at bounding box center [159, 151] width 180 height 12
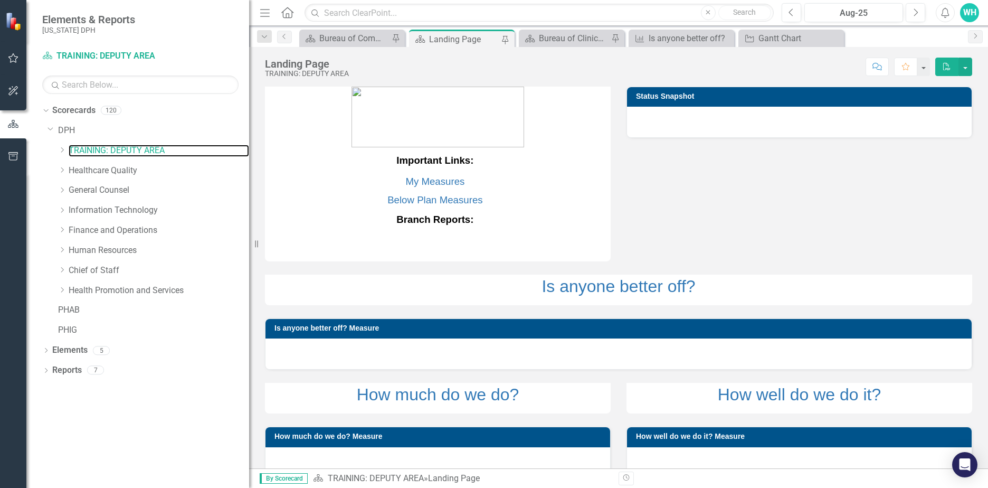
scroll to position [28, 0]
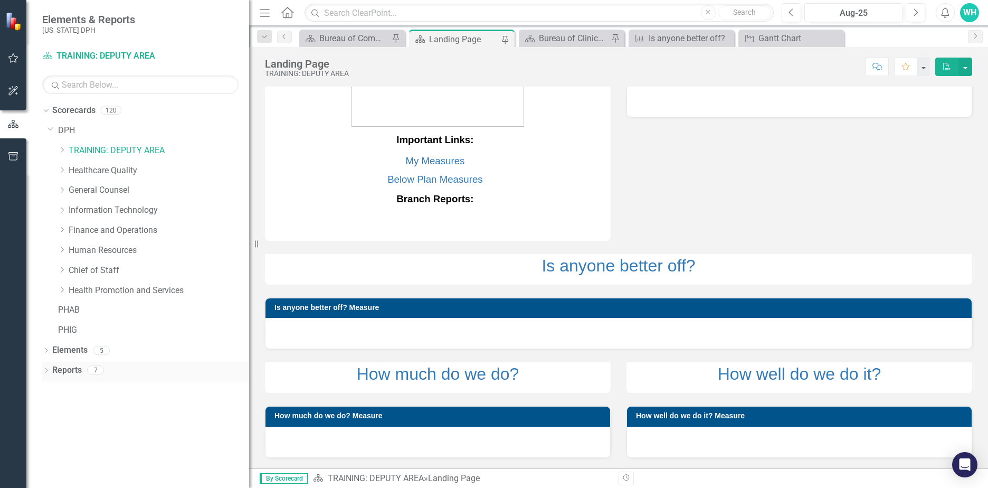
click at [57, 373] on link "Reports" at bounding box center [67, 370] width 30 height 12
click at [47, 373] on icon "Dropdown" at bounding box center [45, 371] width 7 height 6
click at [84, 389] on link "Scorecard Scorecard" at bounding box center [83, 389] width 53 height 12
click at [80, 407] on div "Landing Page" at bounding box center [152, 406] width 193 height 9
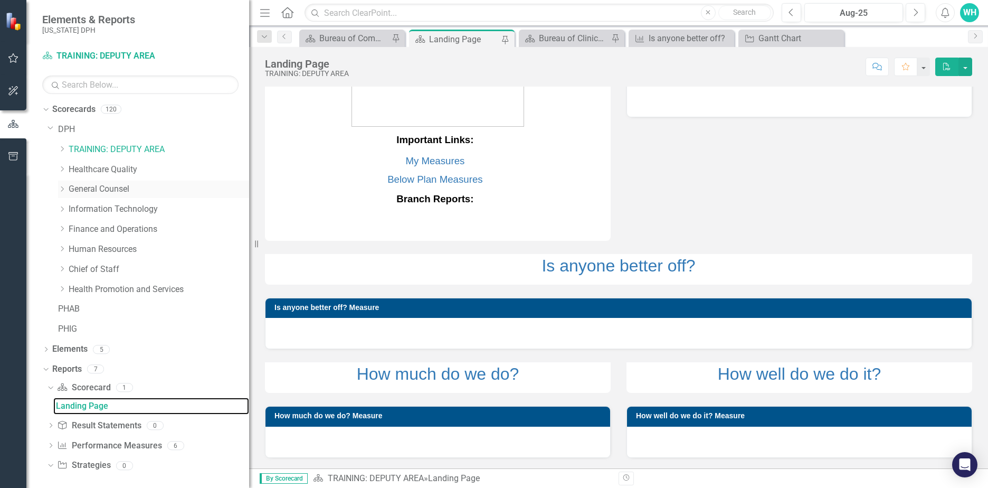
scroll to position [0, 0]
click at [139, 147] on link "TRAINING: DEPUTY AREA" at bounding box center [159, 151] width 180 height 12
click at [58, 150] on div "Dropdown TRAINING: DEPUTY AREA" at bounding box center [148, 152] width 202 height 20
click at [62, 152] on icon "Dropdown" at bounding box center [62, 150] width 8 height 6
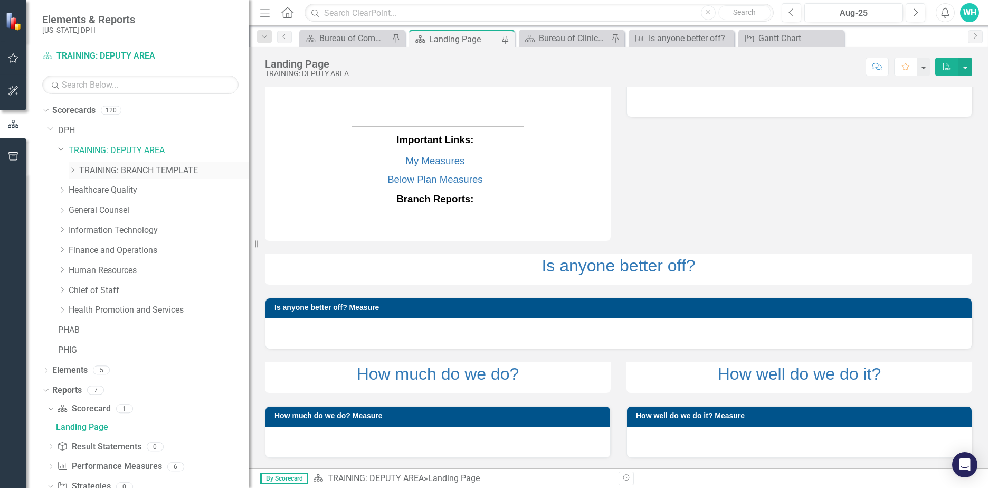
click at [92, 170] on link "TRAINING: BRANCH TEMPLATE" at bounding box center [164, 171] width 170 height 12
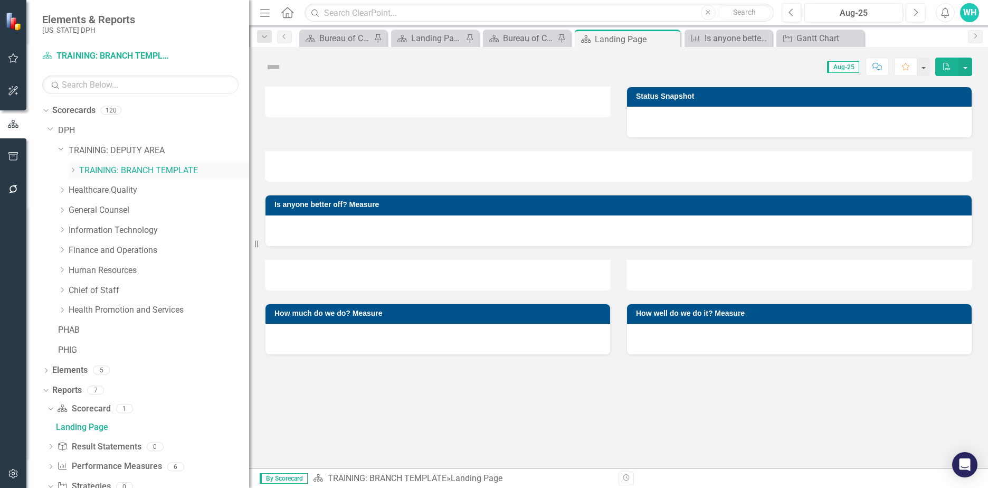
click at [71, 172] on icon "Dropdown" at bounding box center [73, 170] width 8 height 6
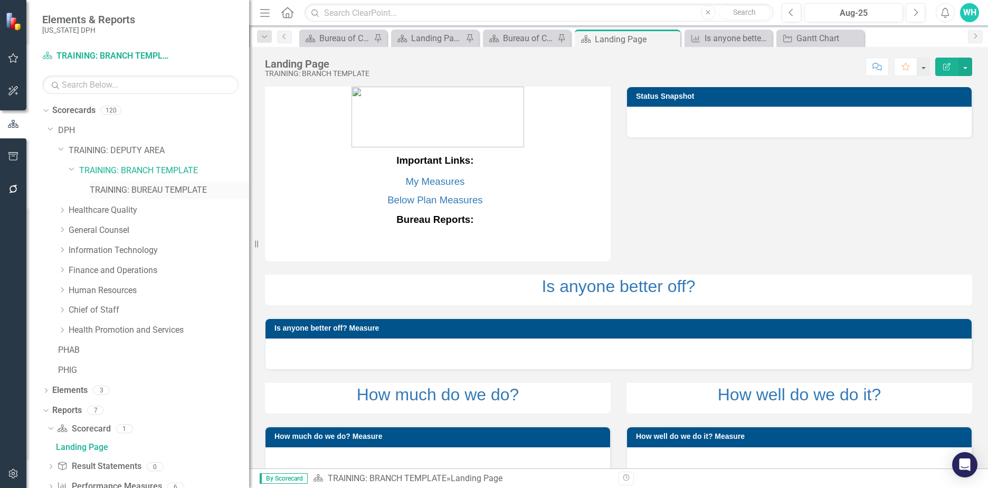
click at [136, 191] on link "TRAINING: BUREAU TEMPLATE" at bounding box center [169, 190] width 159 height 12
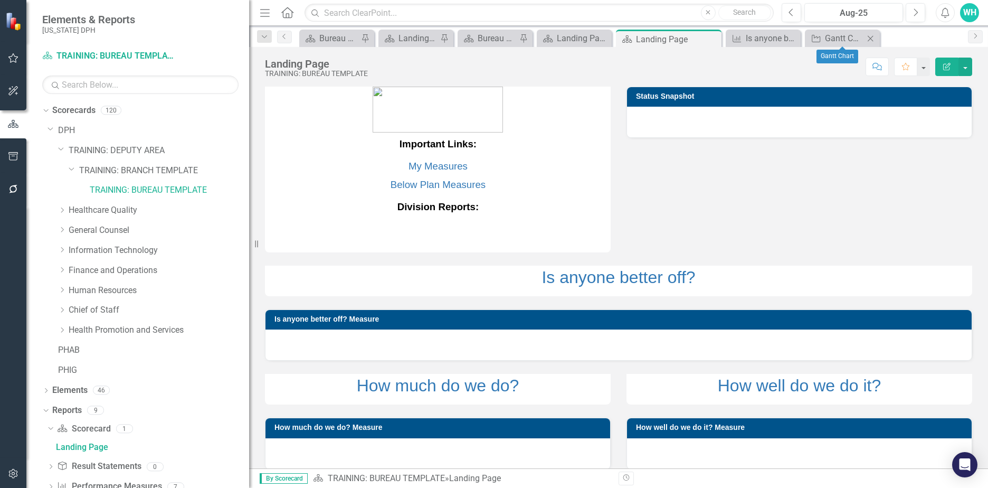
click at [870, 37] on icon "Close" at bounding box center [870, 38] width 11 height 8
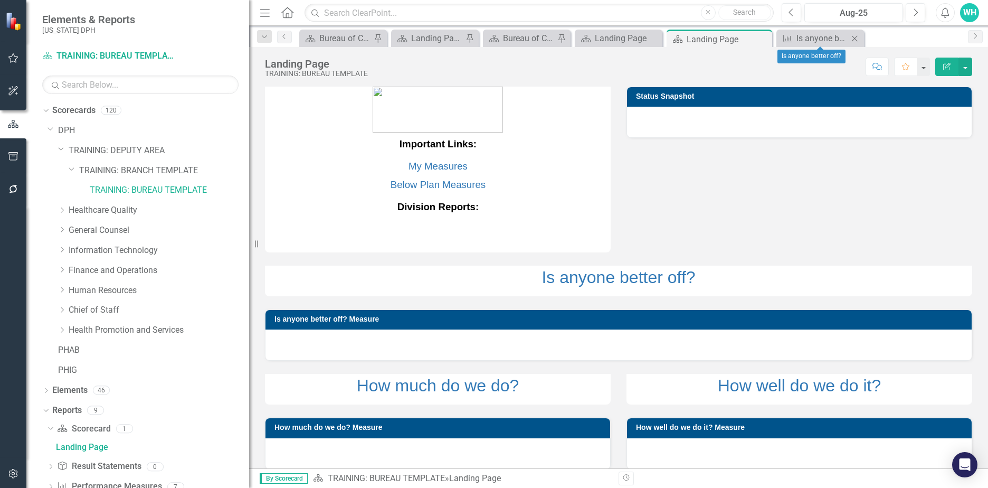
click at [857, 39] on icon "Close" at bounding box center [854, 38] width 11 height 8
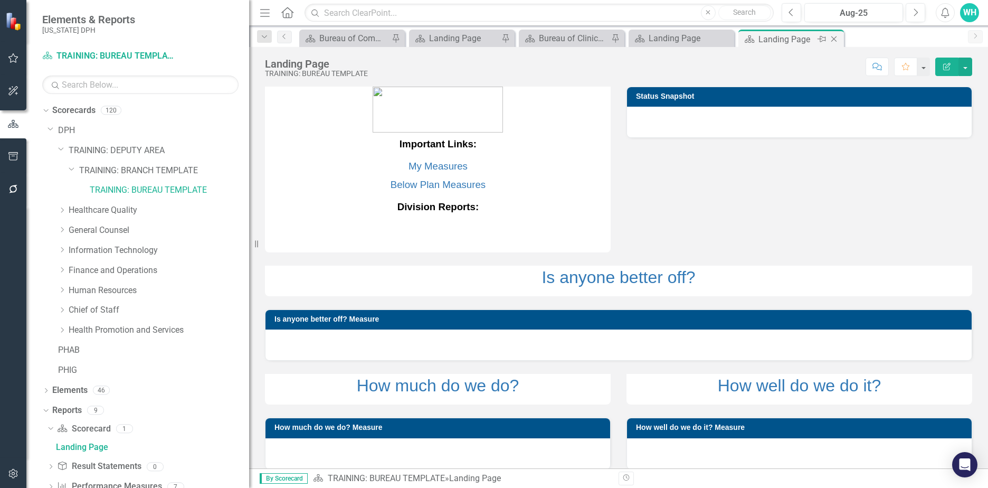
click at [834, 39] on icon "Close" at bounding box center [834, 39] width 11 height 8
drag, startPoint x: 724, startPoint y: 40, endPoint x: 708, endPoint y: 40, distance: 15.8
click at [0, 0] on icon "Close" at bounding box center [0, 0] width 0 height 0
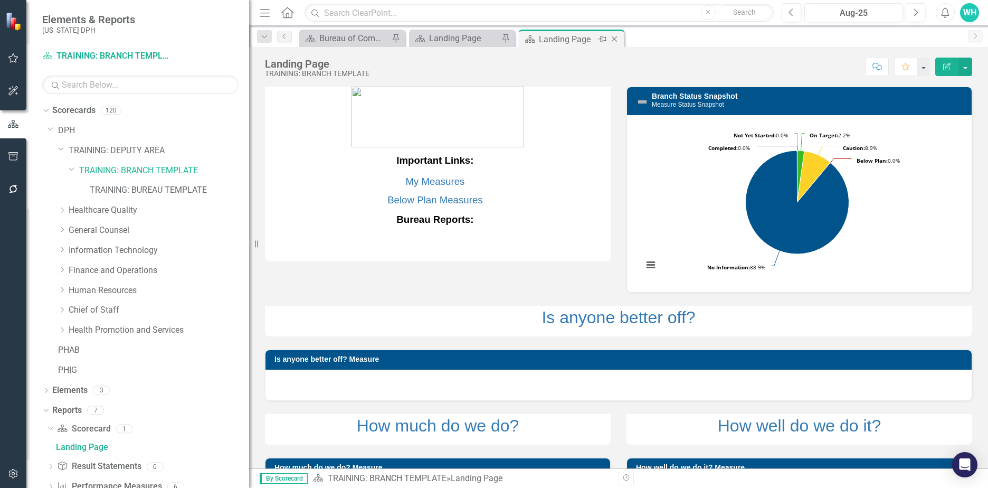
click at [616, 37] on icon "Close" at bounding box center [614, 39] width 11 height 8
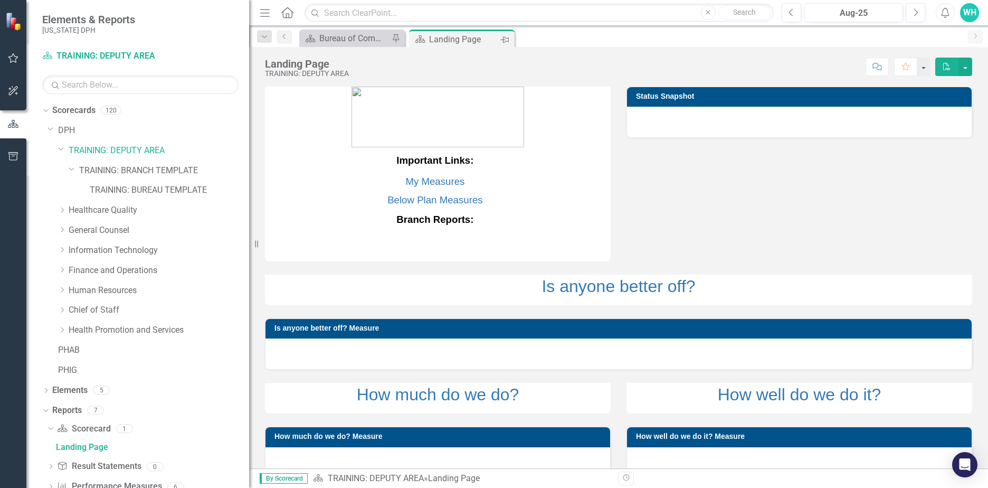
click at [502, 40] on icon "Pin" at bounding box center [504, 39] width 8 height 11
click at [493, 39] on icon "Pin" at bounding box center [492, 39] width 8 height 11
click at [384, 36] on div "Bureau of Community Nutrition Services" at bounding box center [354, 38] width 70 height 13
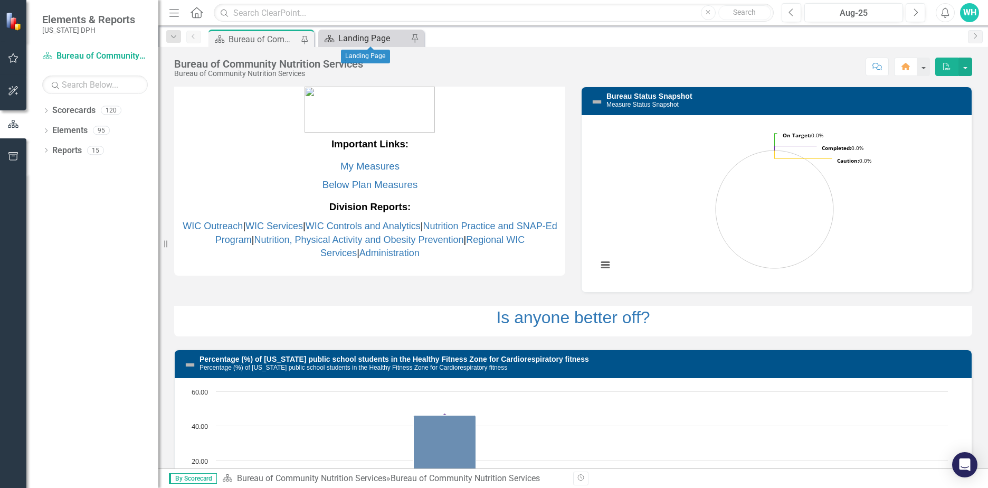
click at [345, 42] on div "Landing Page" at bounding box center [373, 38] width 70 height 13
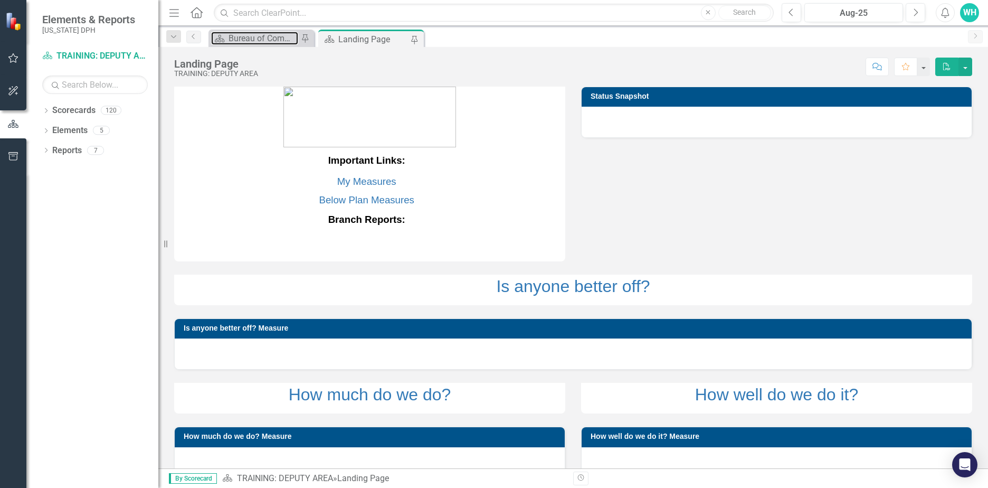
drag, startPoint x: 269, startPoint y: 36, endPoint x: 264, endPoint y: 85, distance: 48.8
click at [264, 87] on div "Menu Home Search Close Search Previous Aug-25 Next Alerts WH User Edit Profile …" at bounding box center [573, 244] width 830 height 488
click at [302, 39] on icon "Pin" at bounding box center [304, 39] width 8 height 11
click at [309, 40] on div "Pin" at bounding box center [304, 39] width 9 height 13
click at [304, 41] on icon "Close" at bounding box center [304, 39] width 11 height 8
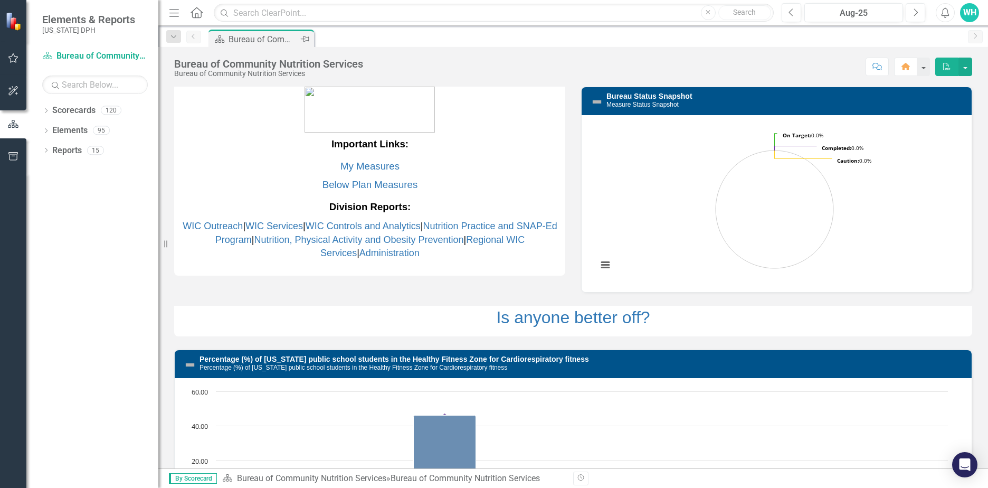
click at [306, 38] on icon "Pin" at bounding box center [305, 39] width 8 height 11
click at [385, 43] on div "Scorecard Bureau of Community Nutrition Services Pin" at bounding box center [584, 38] width 756 height 17
click at [304, 40] on icon "Pin" at bounding box center [304, 39] width 8 height 11
click at [12, 118] on button "button" at bounding box center [13, 124] width 26 height 17
click at [48, 109] on div "Dropdown" at bounding box center [45, 111] width 7 height 9
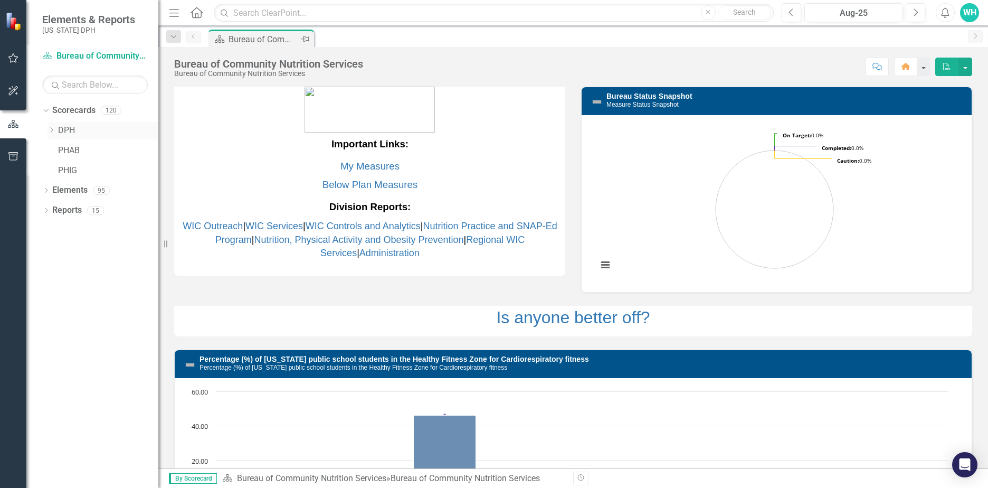
click at [59, 129] on link "DPH" at bounding box center [108, 131] width 100 height 12
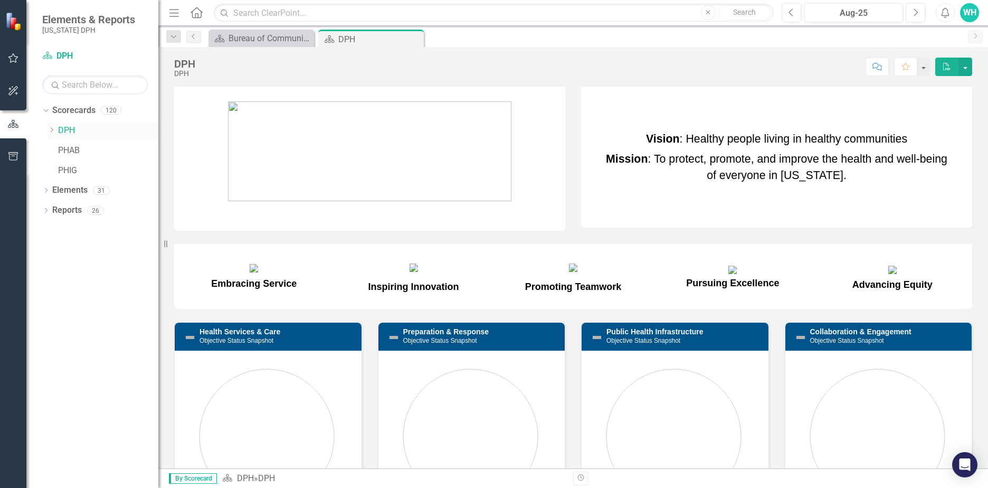
click at [53, 133] on icon "Dropdown" at bounding box center [51, 130] width 8 height 6
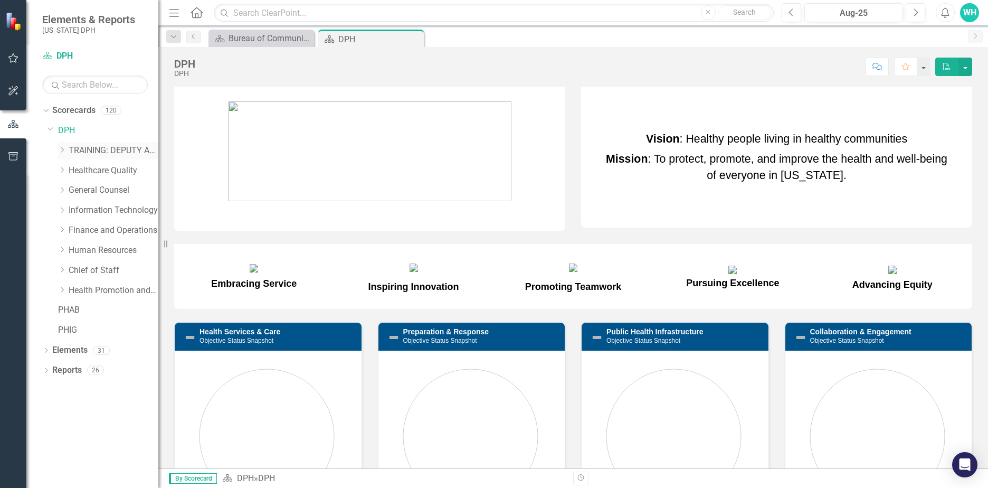
click at [71, 151] on link "TRAINING: DEPUTY AREA" at bounding box center [114, 151] width 90 height 12
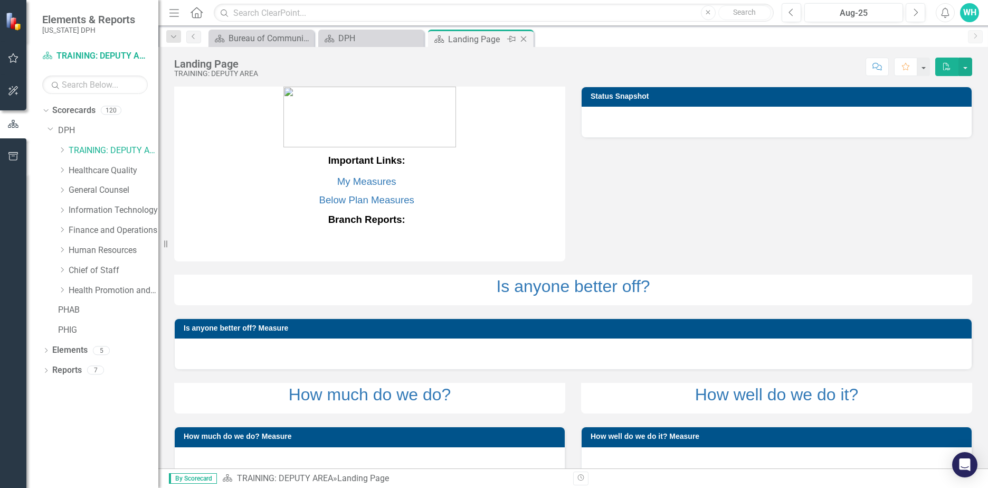
click at [514, 39] on icon "Pin" at bounding box center [511, 39] width 8 height 11
click at [0, 0] on icon "Close" at bounding box center [0, 0] width 0 height 0
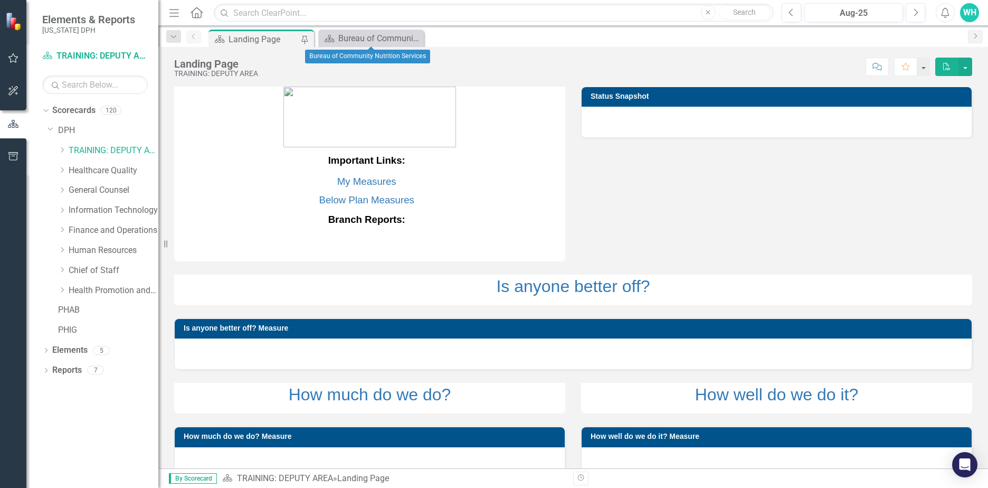
click at [0, 0] on icon "Close" at bounding box center [0, 0] width 0 height 0
click at [568, 39] on div "Scorecard Landing Page Pin" at bounding box center [584, 38] width 756 height 17
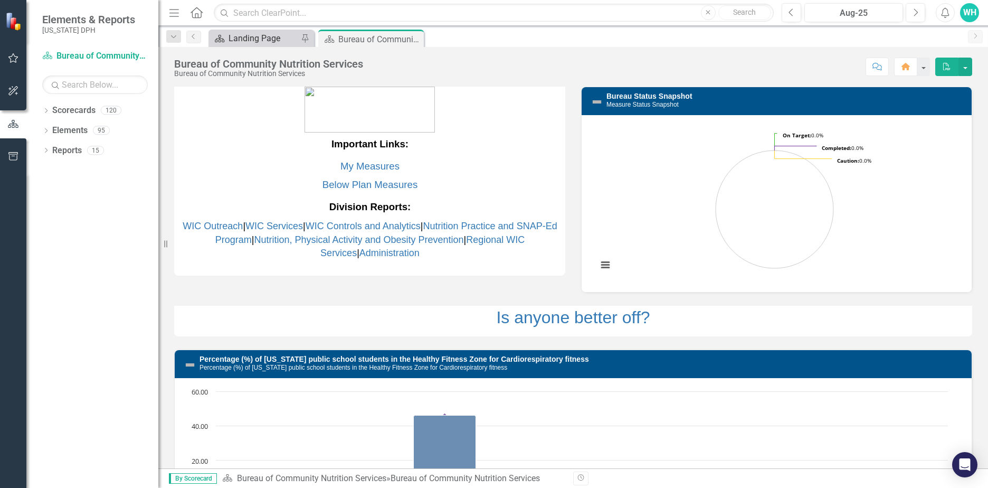
click at [261, 44] on div "Landing Page" at bounding box center [264, 38] width 70 height 13
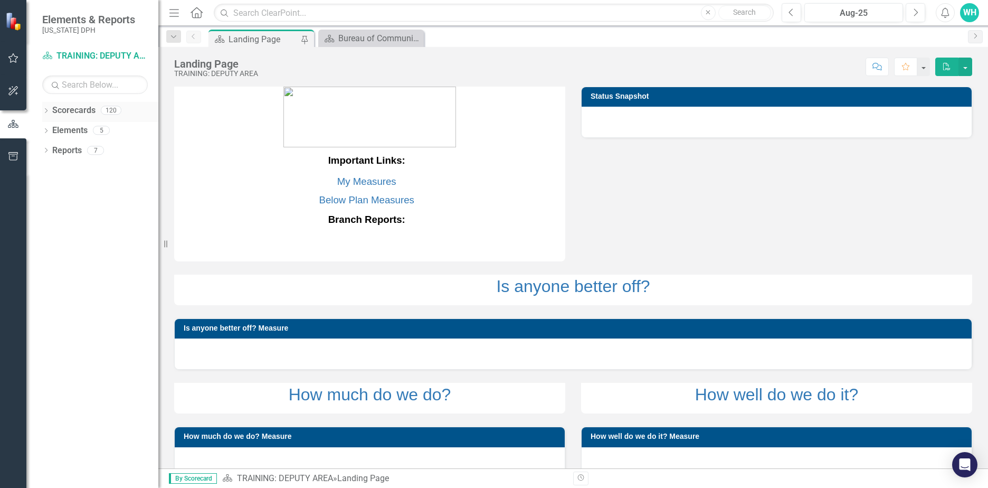
click at [49, 115] on icon "Dropdown" at bounding box center [45, 112] width 7 height 6
click at [53, 130] on icon "Dropdown" at bounding box center [51, 130] width 8 height 6
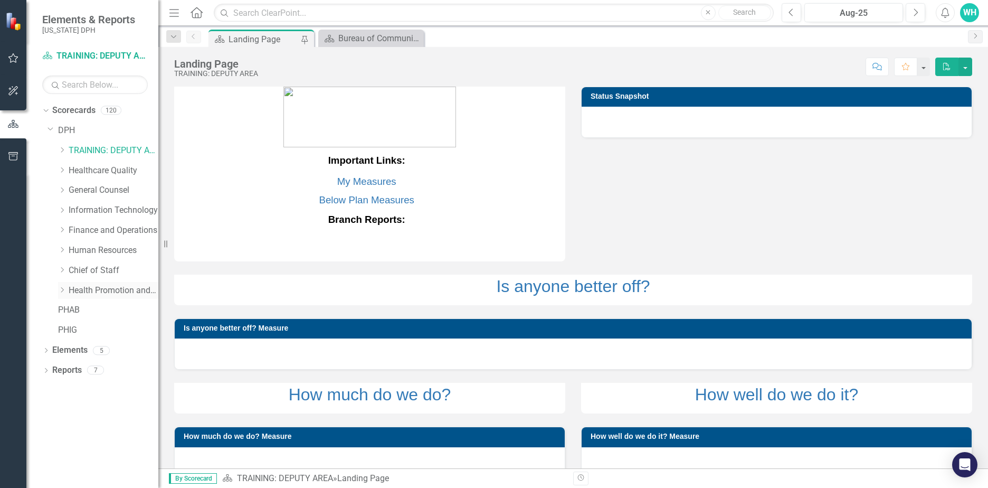
click at [63, 293] on icon "Dropdown" at bounding box center [62, 290] width 8 height 6
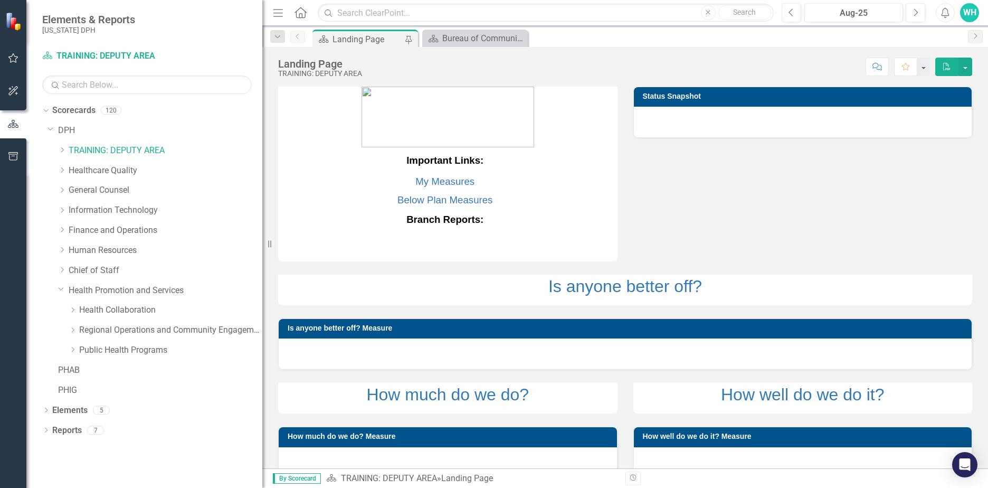
drag, startPoint x: 161, startPoint y: 298, endPoint x: 262, endPoint y: 303, distance: 100.9
click at [262, 303] on div "Resize" at bounding box center [266, 244] width 8 height 488
click at [145, 314] on link "Health Collaboration" at bounding box center [170, 310] width 183 height 12
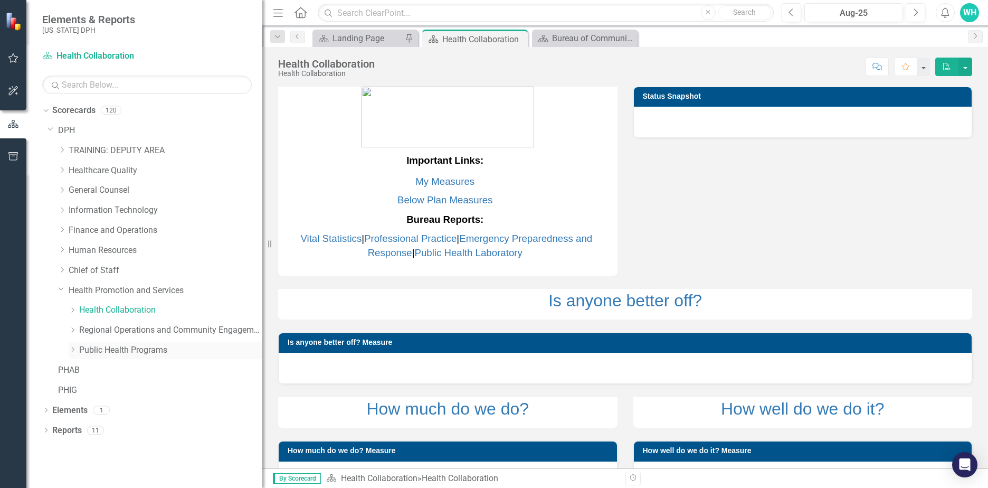
click at [130, 348] on link "Public Health Programs" at bounding box center [170, 350] width 183 height 12
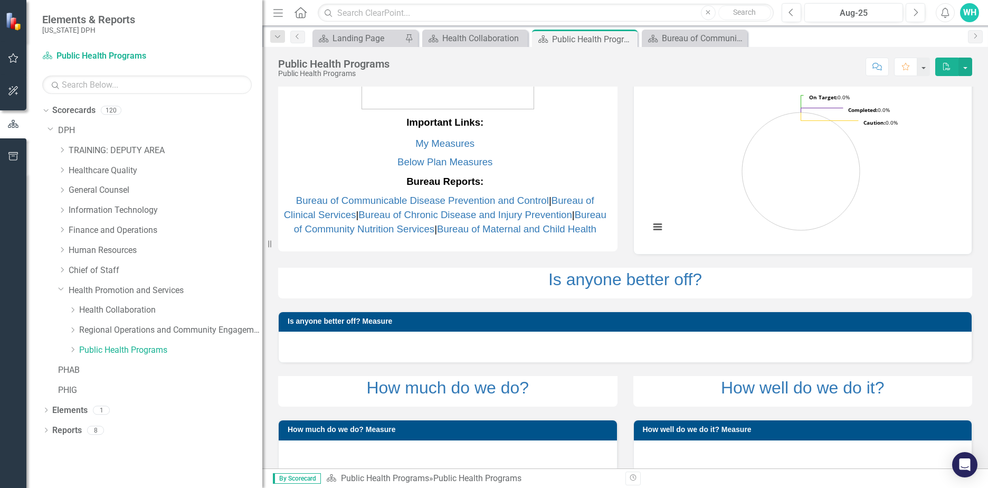
scroll to position [70, 0]
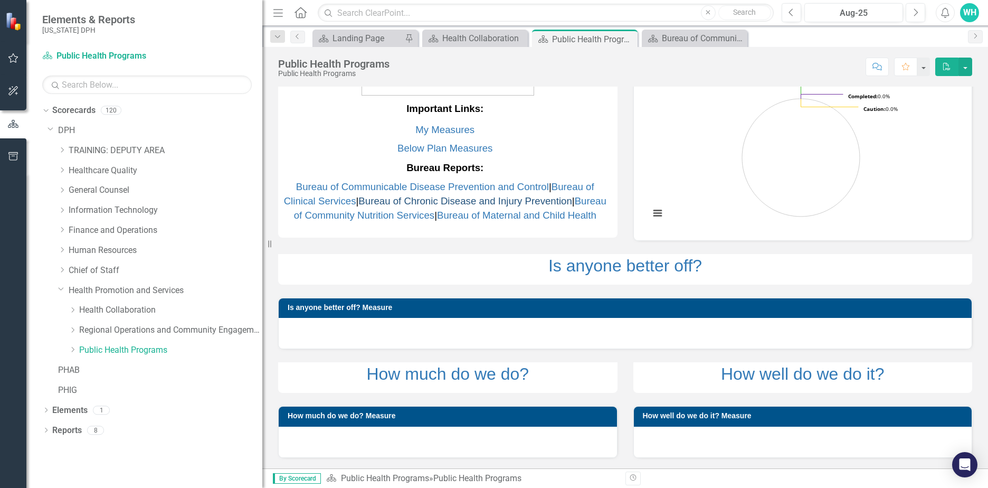
click at [505, 195] on link "Bureau of Chronic Disease and Injury Prevention" at bounding box center [464, 200] width 213 height 11
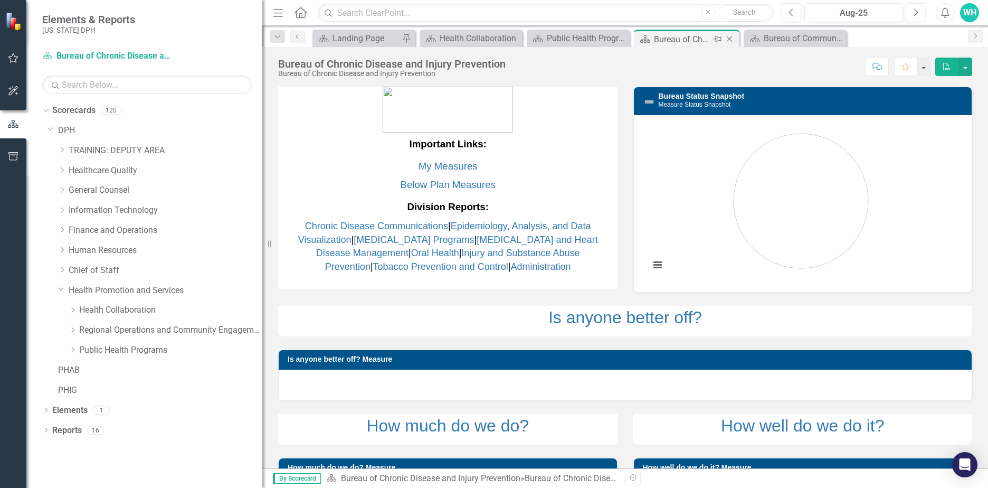
click at [730, 39] on icon "Close" at bounding box center [729, 39] width 11 height 8
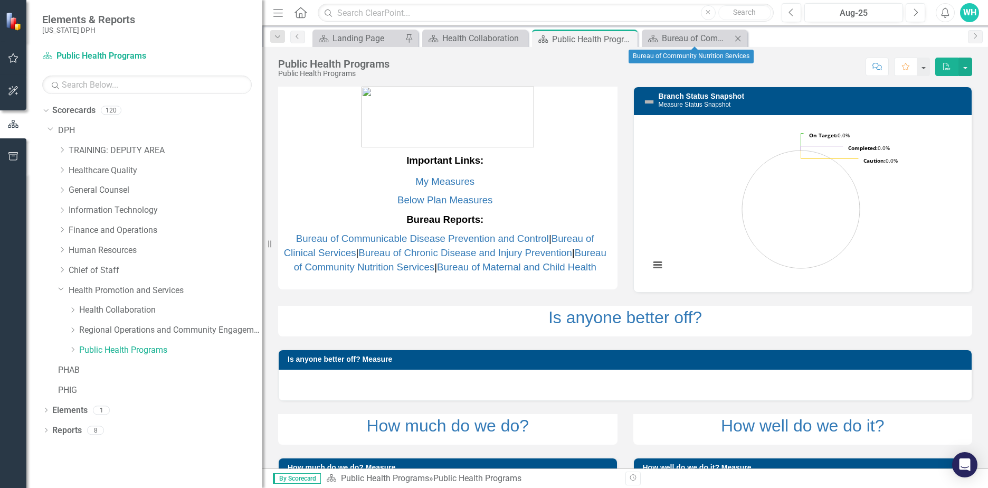
click at [738, 39] on icon "Close" at bounding box center [738, 38] width 11 height 8
click at [352, 255] on link "Bureau of Clinical Services" at bounding box center [439, 245] width 310 height 25
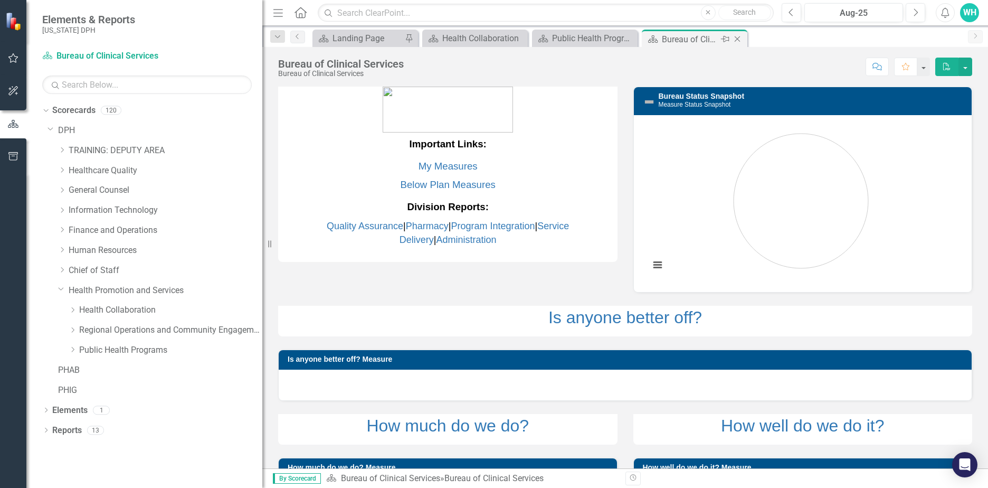
click at [728, 39] on icon "Pin" at bounding box center [725, 39] width 8 height 11
drag, startPoint x: 481, startPoint y: 39, endPoint x: 427, endPoint y: 69, distance: 62.1
click at [427, 69] on div "Score: N/A Aug-25 Completed Comment Favorite PDF" at bounding box center [690, 67] width 563 height 18
click at [926, 68] on button "button" at bounding box center [923, 67] width 14 height 18
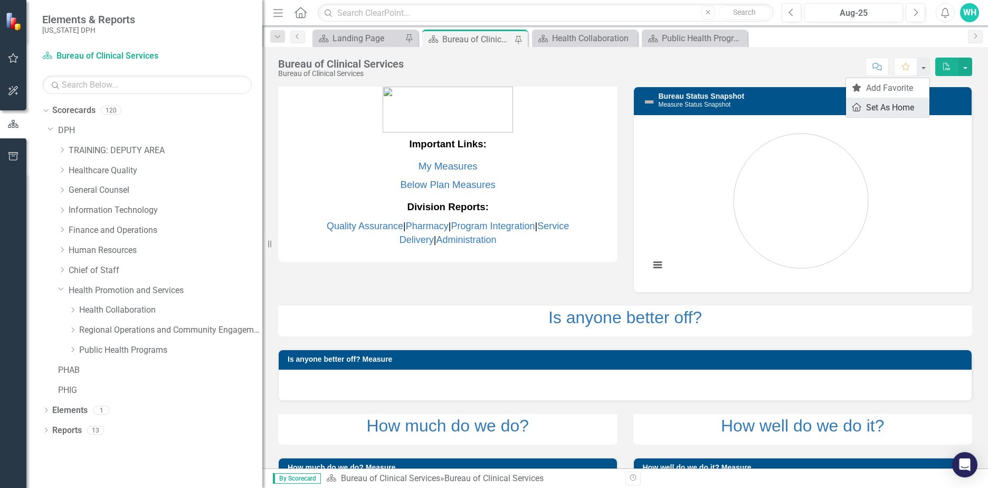
click at [870, 103] on link "Home Set As Home" at bounding box center [887, 108] width 83 height 20
click at [605, 40] on div "Health Collaboration" at bounding box center [587, 38] width 70 height 13
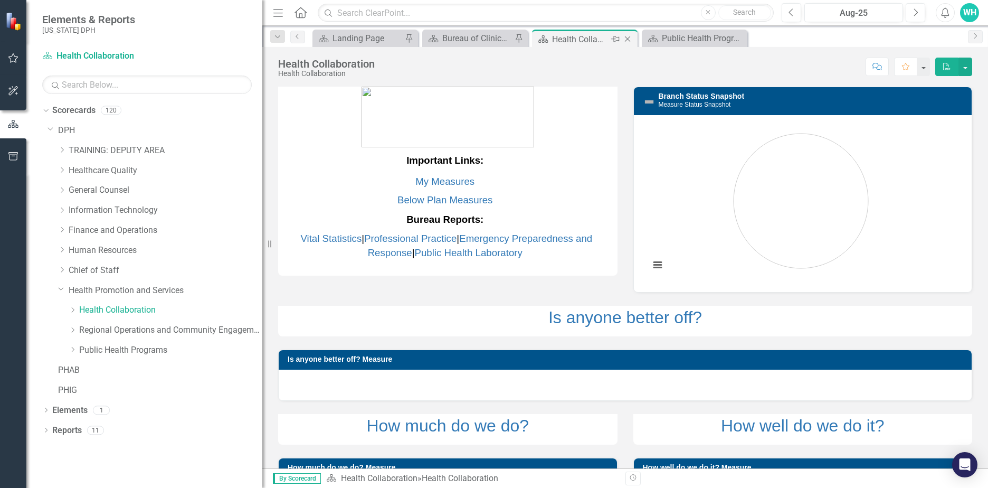
click at [626, 37] on icon "Close" at bounding box center [627, 39] width 11 height 8
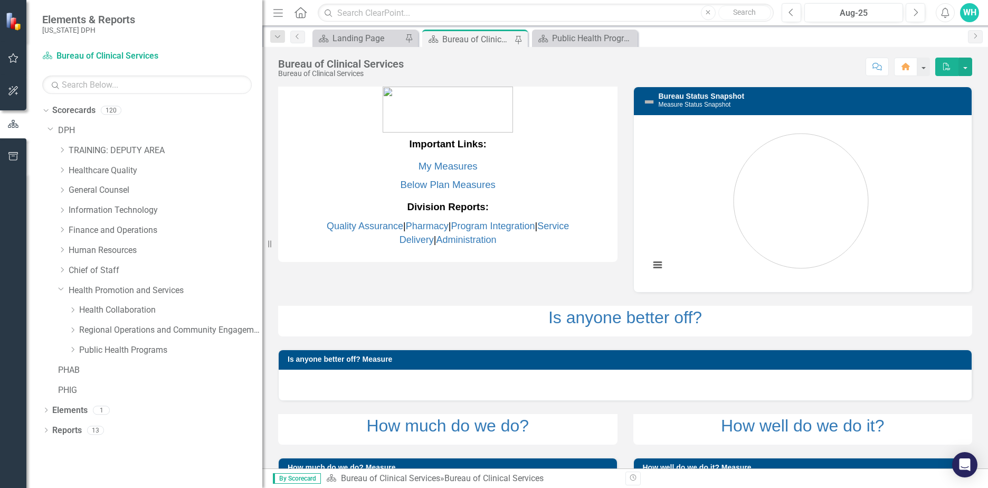
click at [478, 39] on div "Bureau of Clinical Services" at bounding box center [477, 39] width 70 height 13
click at [612, 33] on div "Public Health Programs" at bounding box center [587, 38] width 70 height 13
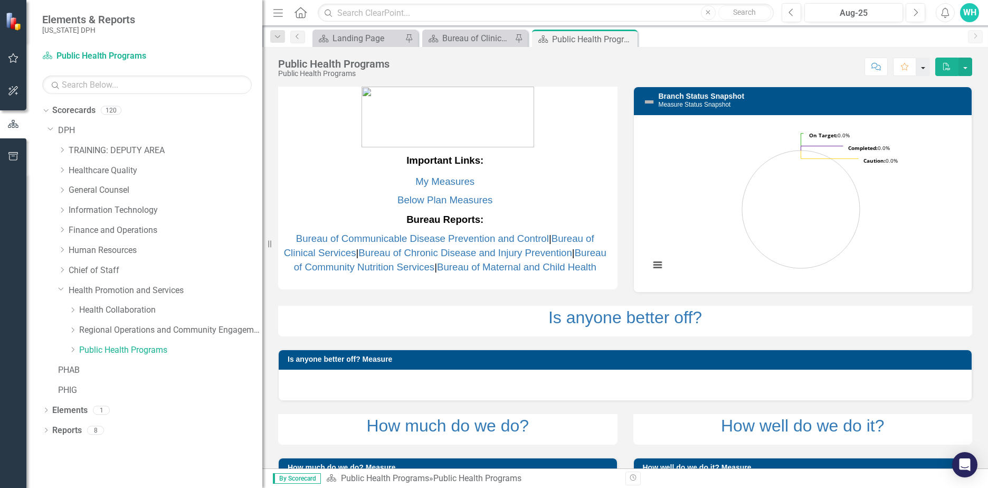
click at [919, 69] on button "button" at bounding box center [923, 67] width 14 height 18
click at [898, 99] on link "Home Set As Home" at bounding box center [887, 108] width 83 height 20
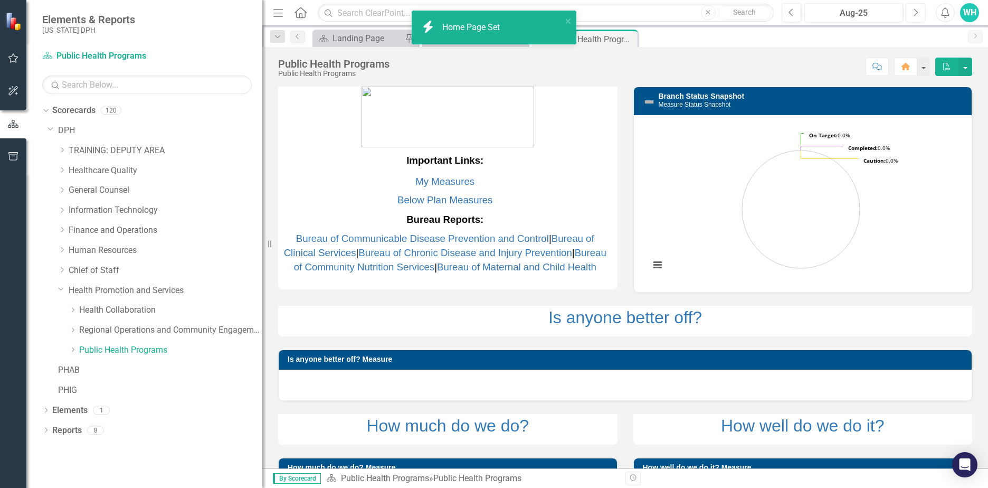
click at [488, 47] on div "icon.bolt Home Page Set" at bounding box center [494, 31] width 169 height 46
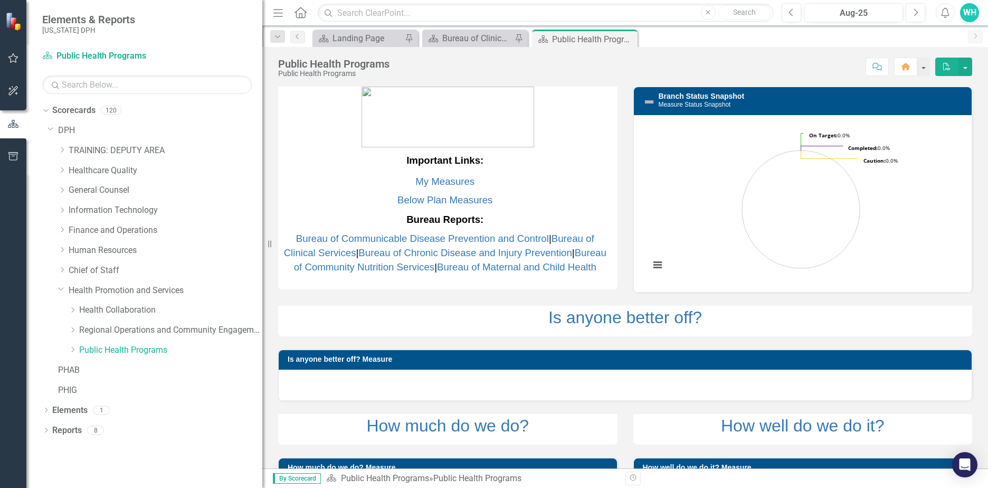
drag, startPoint x: 604, startPoint y: 73, endPoint x: 590, endPoint y: 73, distance: 14.8
click at [601, 73] on div "Score: N/A Aug-25 Completed Comment Home PDF" at bounding box center [683, 67] width 577 height 18
click at [487, 42] on div "Bureau of Clinical Services" at bounding box center [477, 38] width 70 height 13
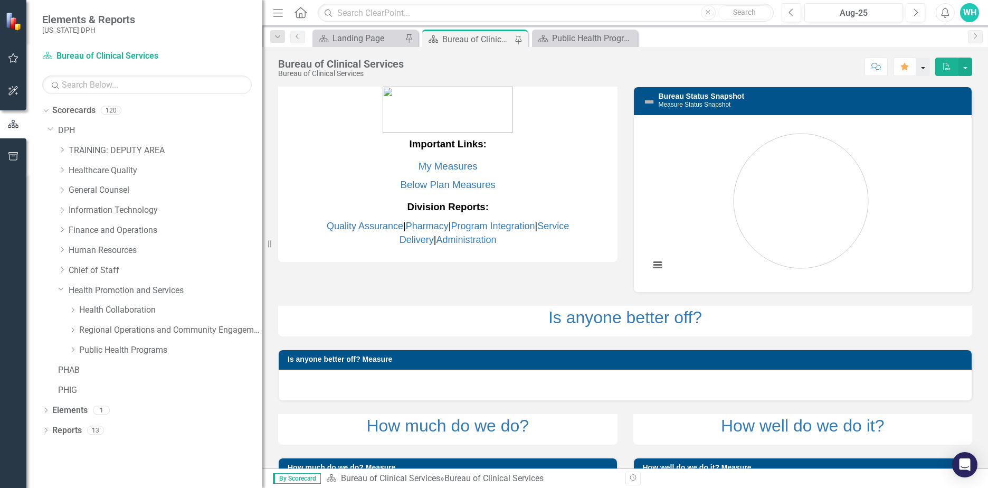
click at [924, 66] on button "button" at bounding box center [923, 67] width 14 height 18
click at [336, 39] on div "Landing Page" at bounding box center [367, 38] width 70 height 13
